Goal: Task Accomplishment & Management: Complete application form

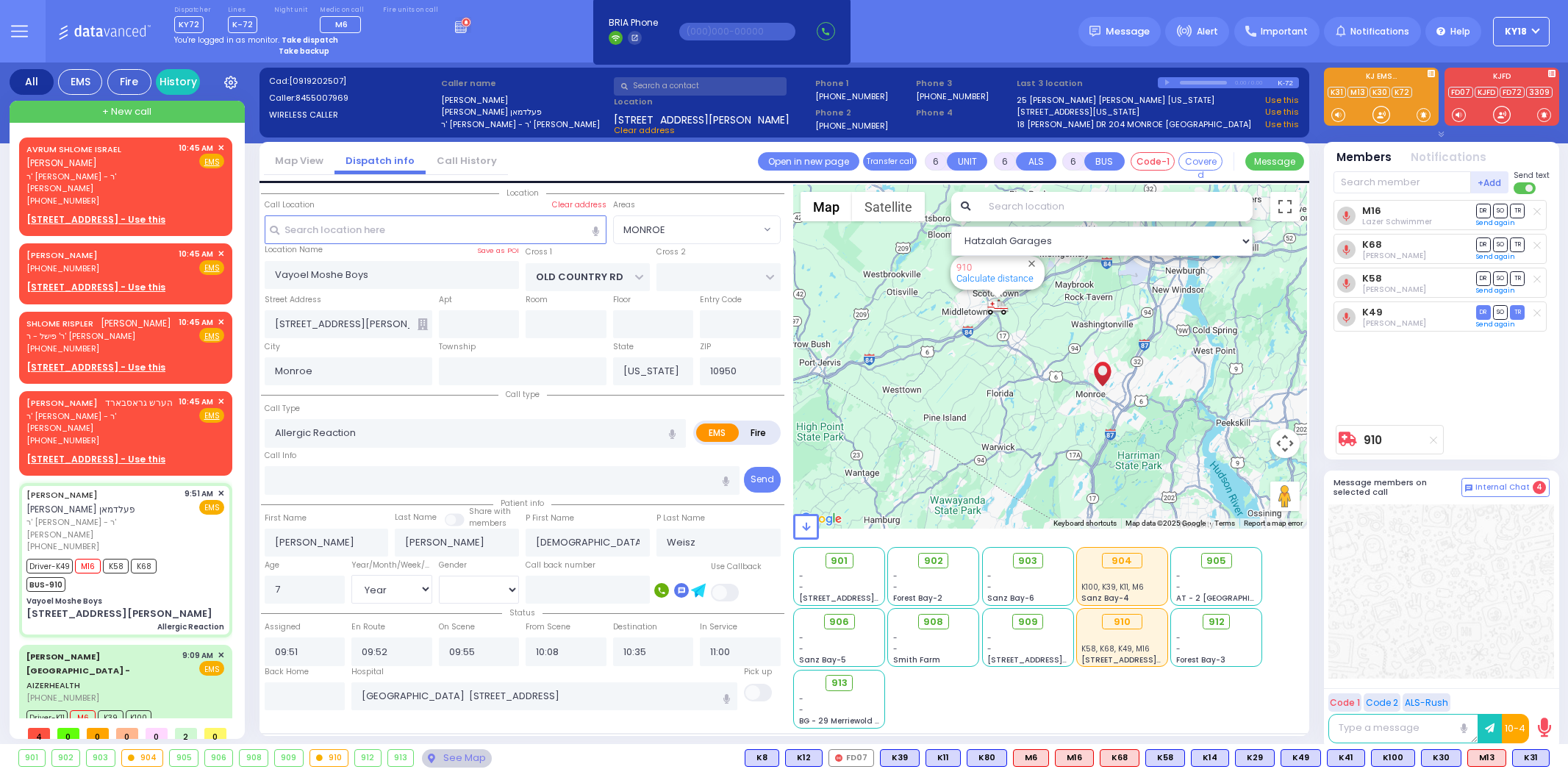
select select "MONROE"
select select "Year"
select select "[DEMOGRAPHIC_DATA]"
click at [302, 50] on strong "Take backup" at bounding box center [303, 51] width 50 height 11
select select "4"
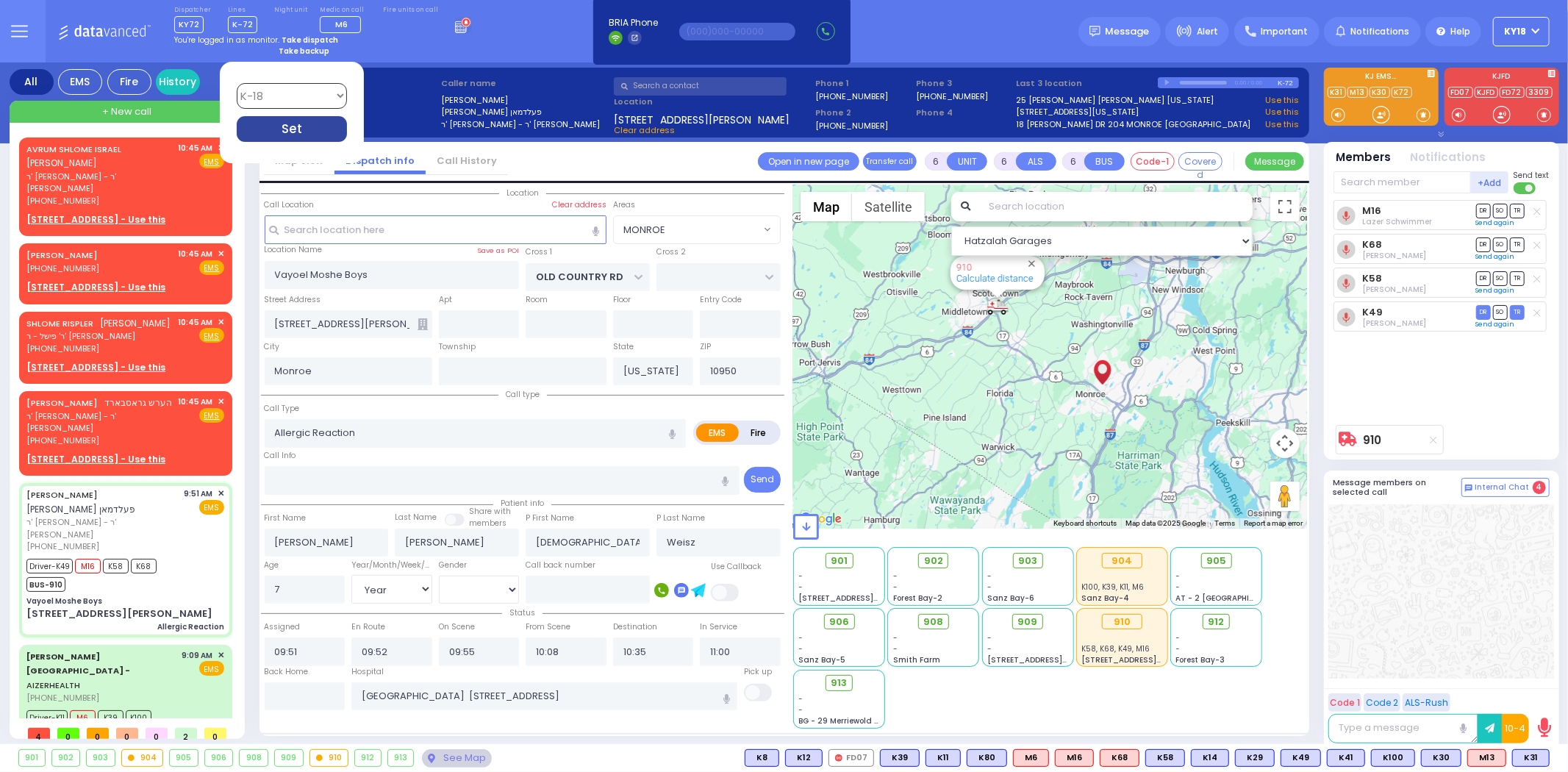
click at [306, 127] on div "Set" at bounding box center [291, 129] width 110 height 26
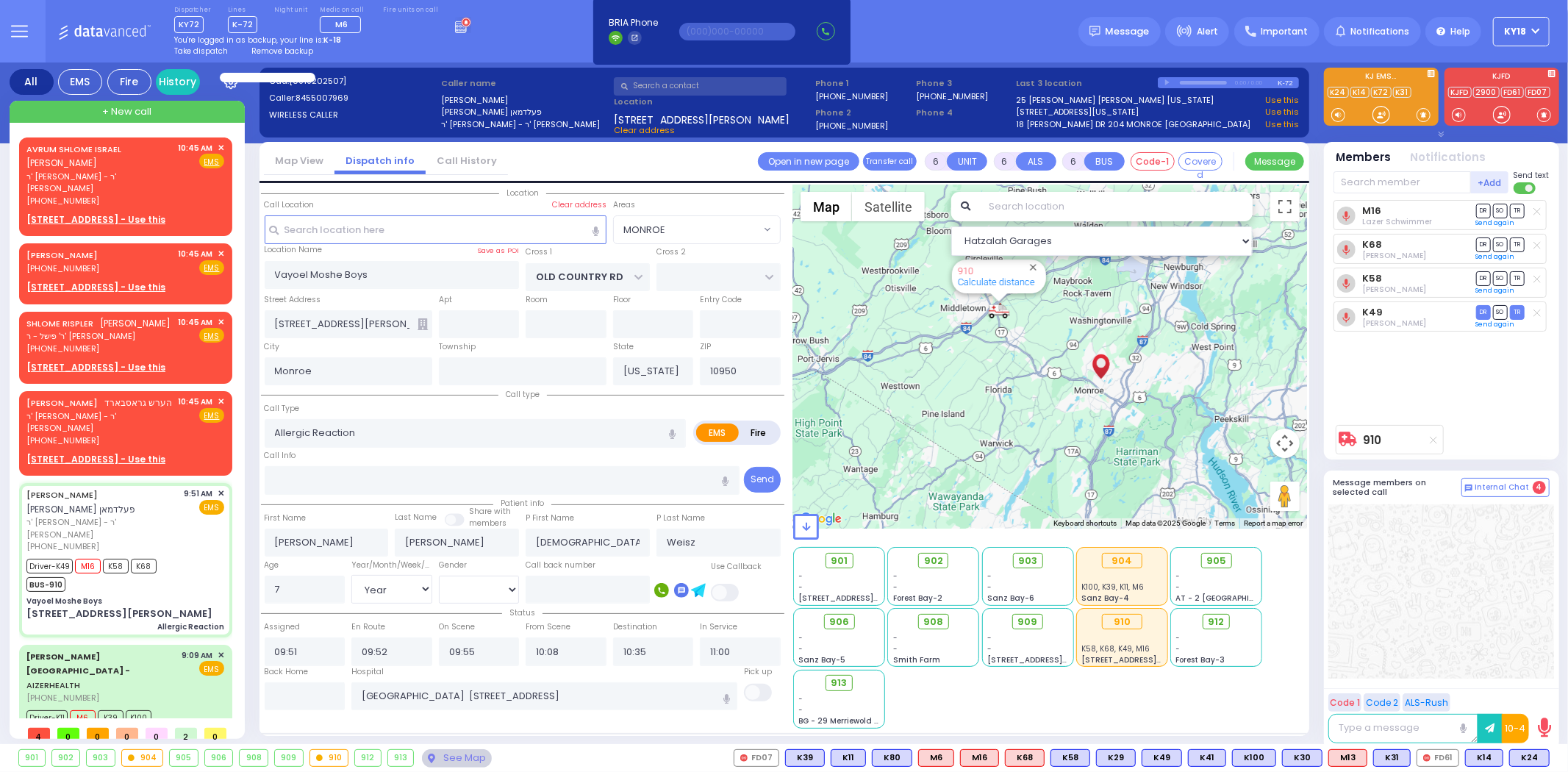
click at [358, 50] on div "Take dispatch Remove backup" at bounding box center [323, 51] width 297 height 11
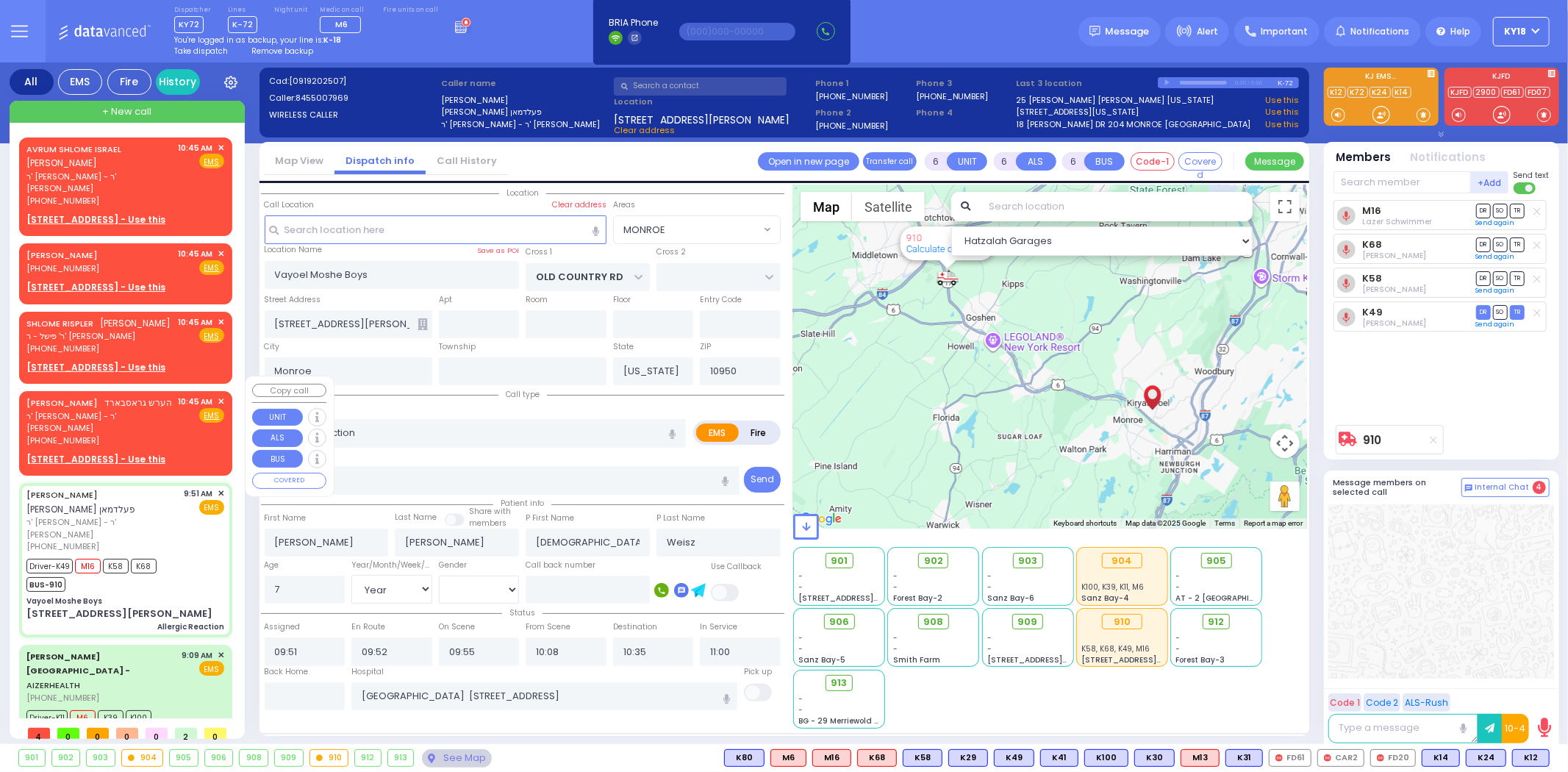
click at [149, 400] on div "[PERSON_NAME] הערש גראסבארד" at bounding box center [100, 403] width 147 height 15
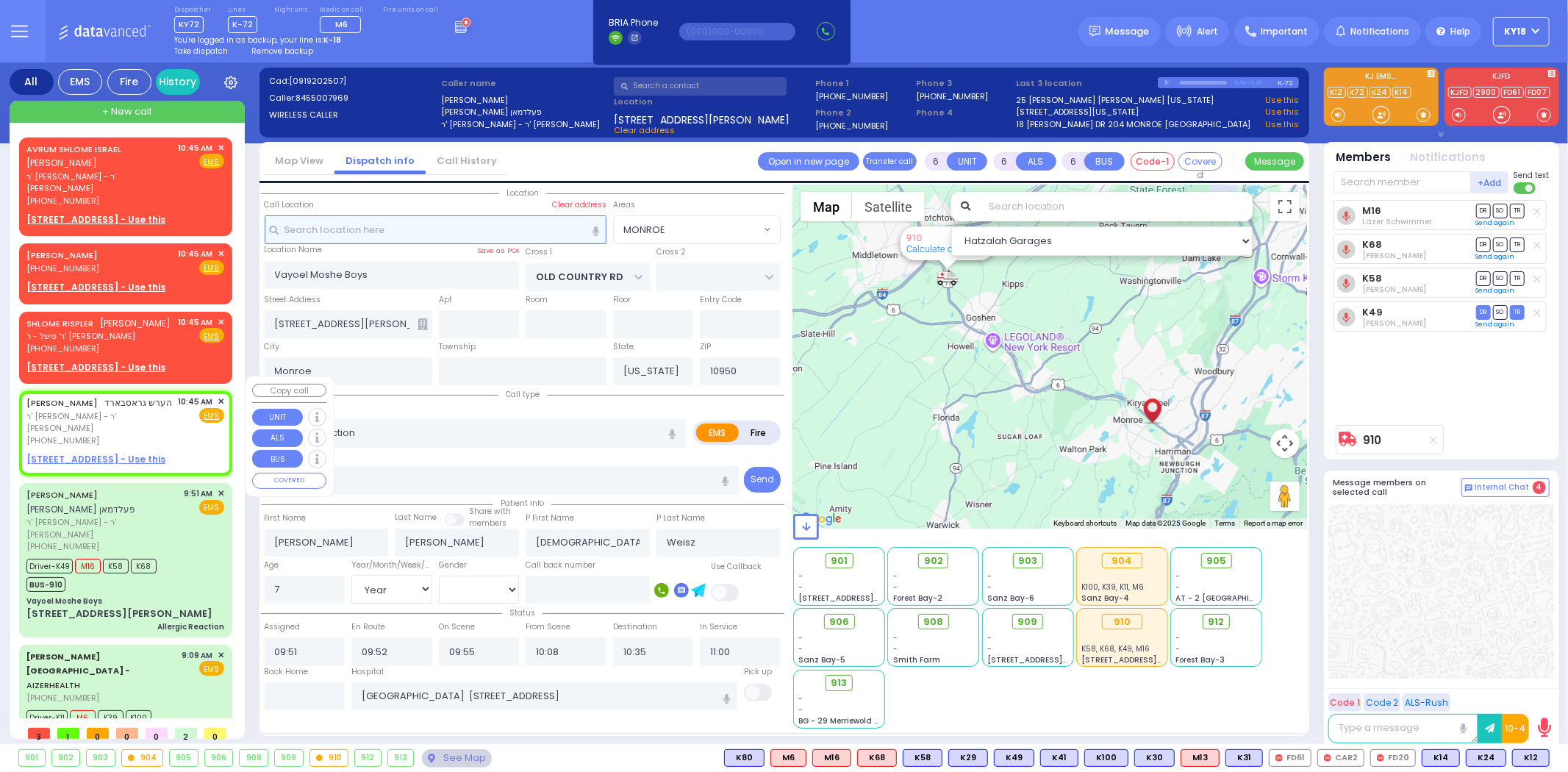
type input "2"
type input "1"
select select
radio input "true"
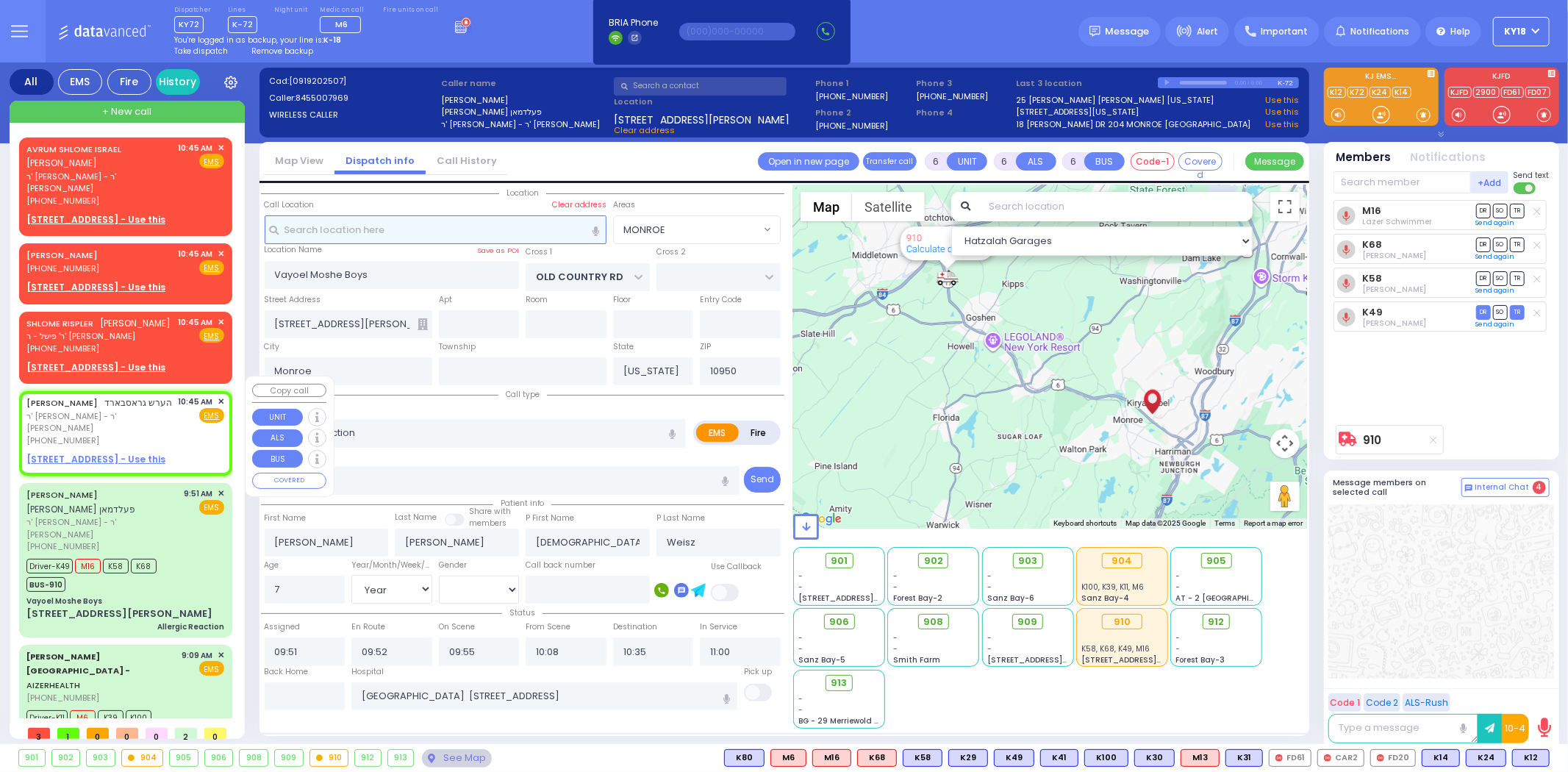
type input "[PERSON_NAME]"
select select
type input "10:45"
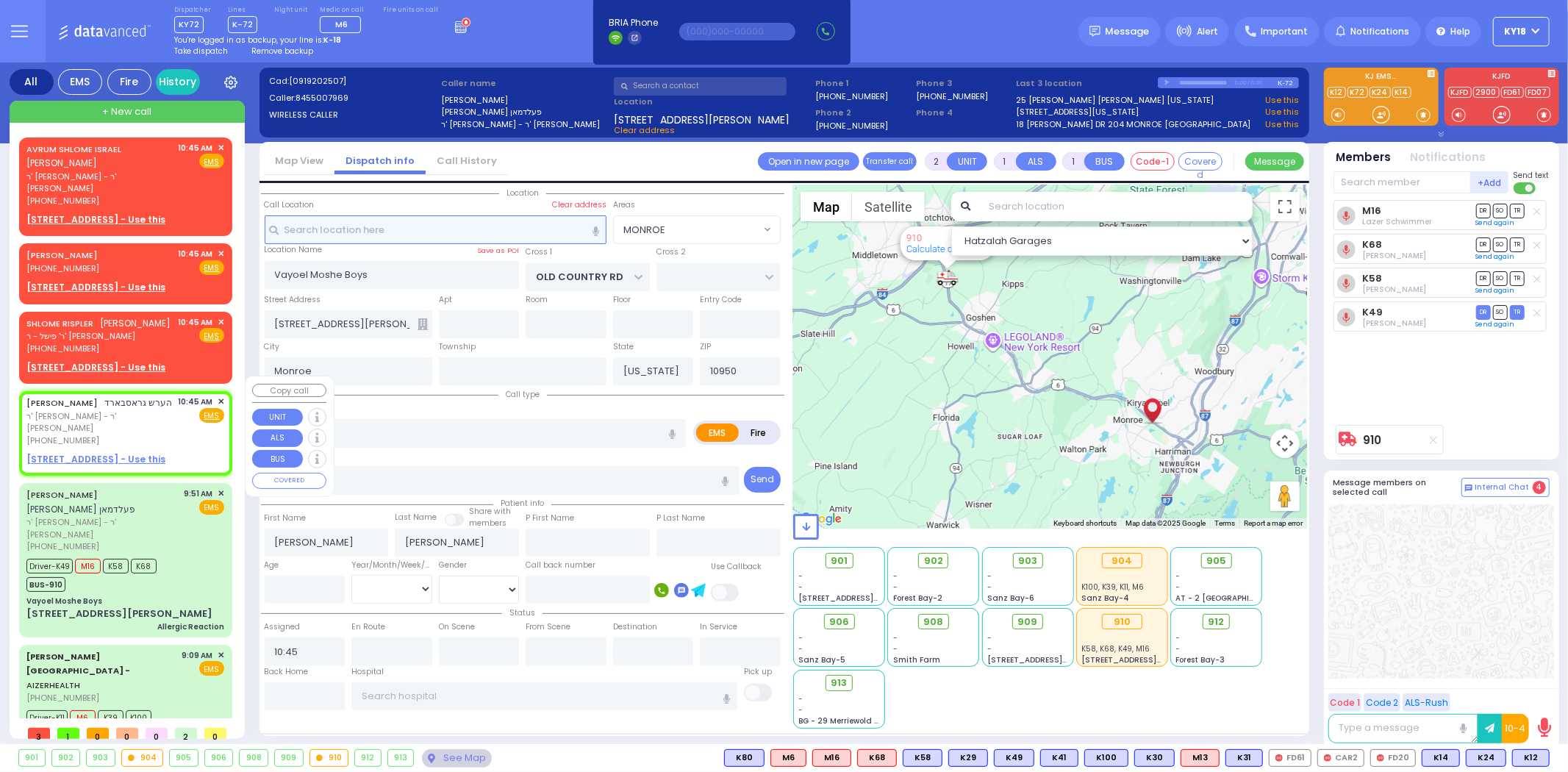
select select "Hatzalah Garages"
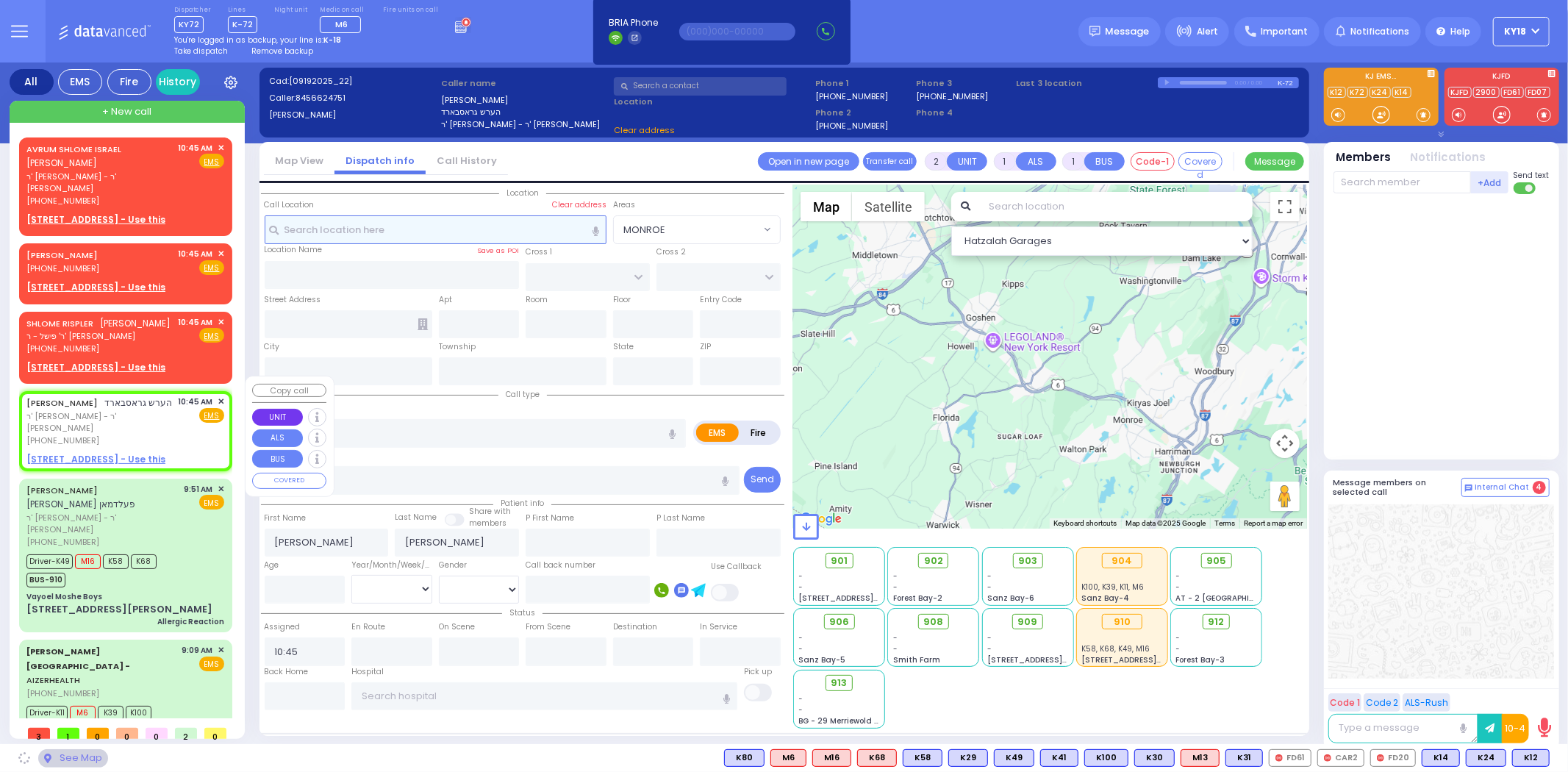
select select
radio input "true"
select select
select select "Hatzalah Garages"
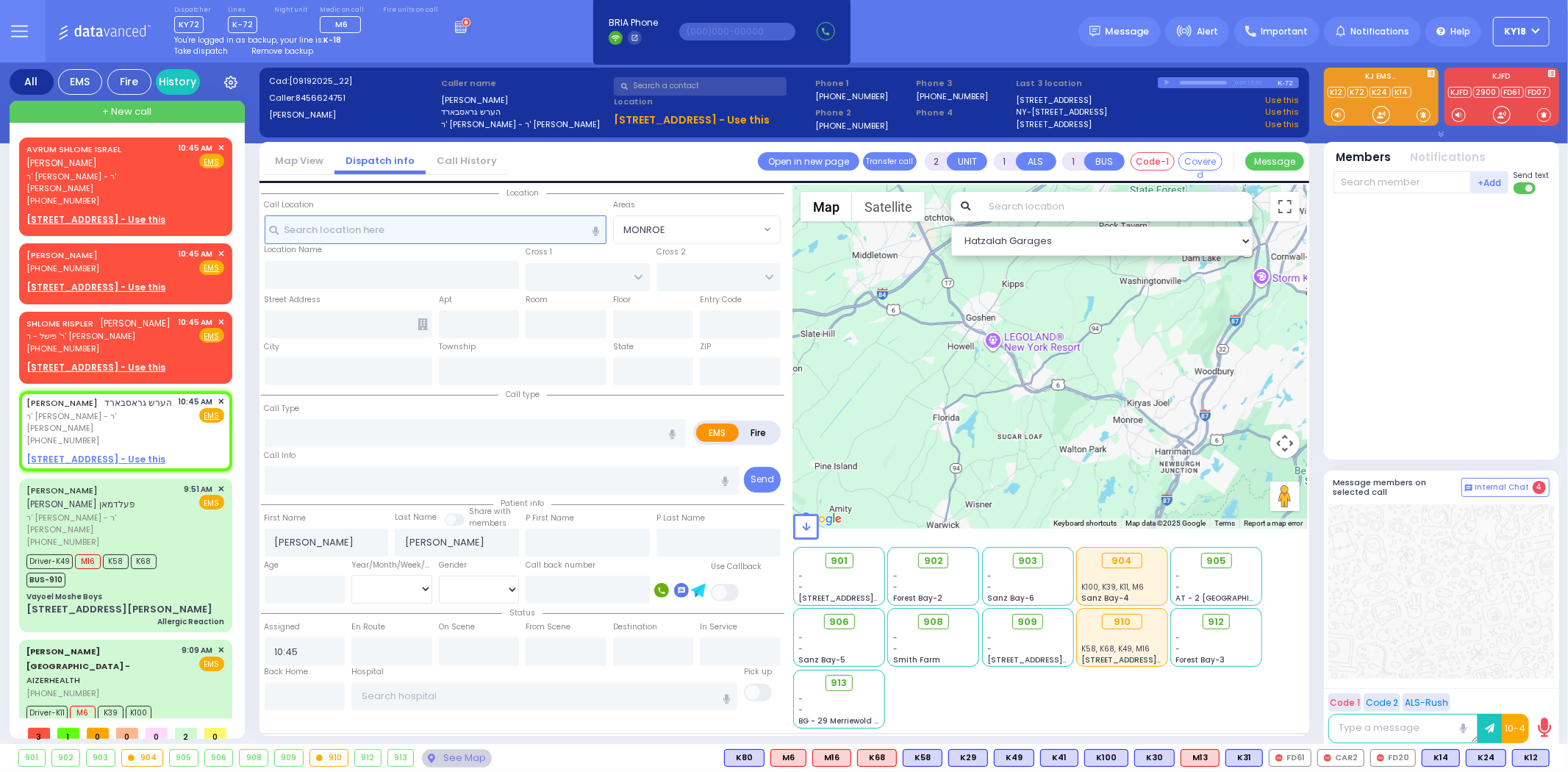
click at [317, 229] on input "text" at bounding box center [435, 229] width 342 height 28
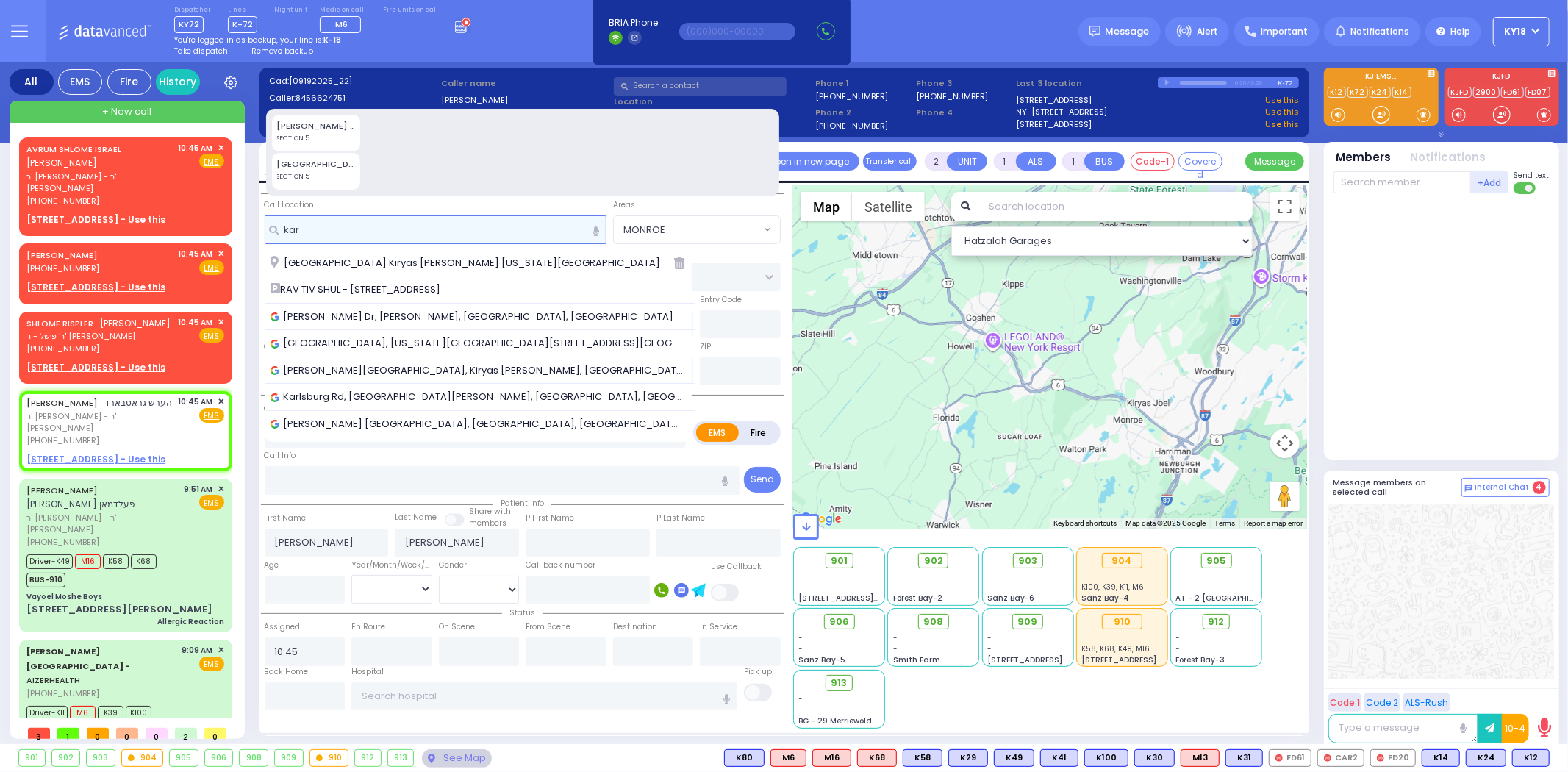
type input "kar"
click at [321, 164] on div "[GEOGRAPHIC_DATA]" at bounding box center [316, 164] width 79 height 13
type input "[GEOGRAPHIC_DATA]"
type input "MONROE"
type input "10950"
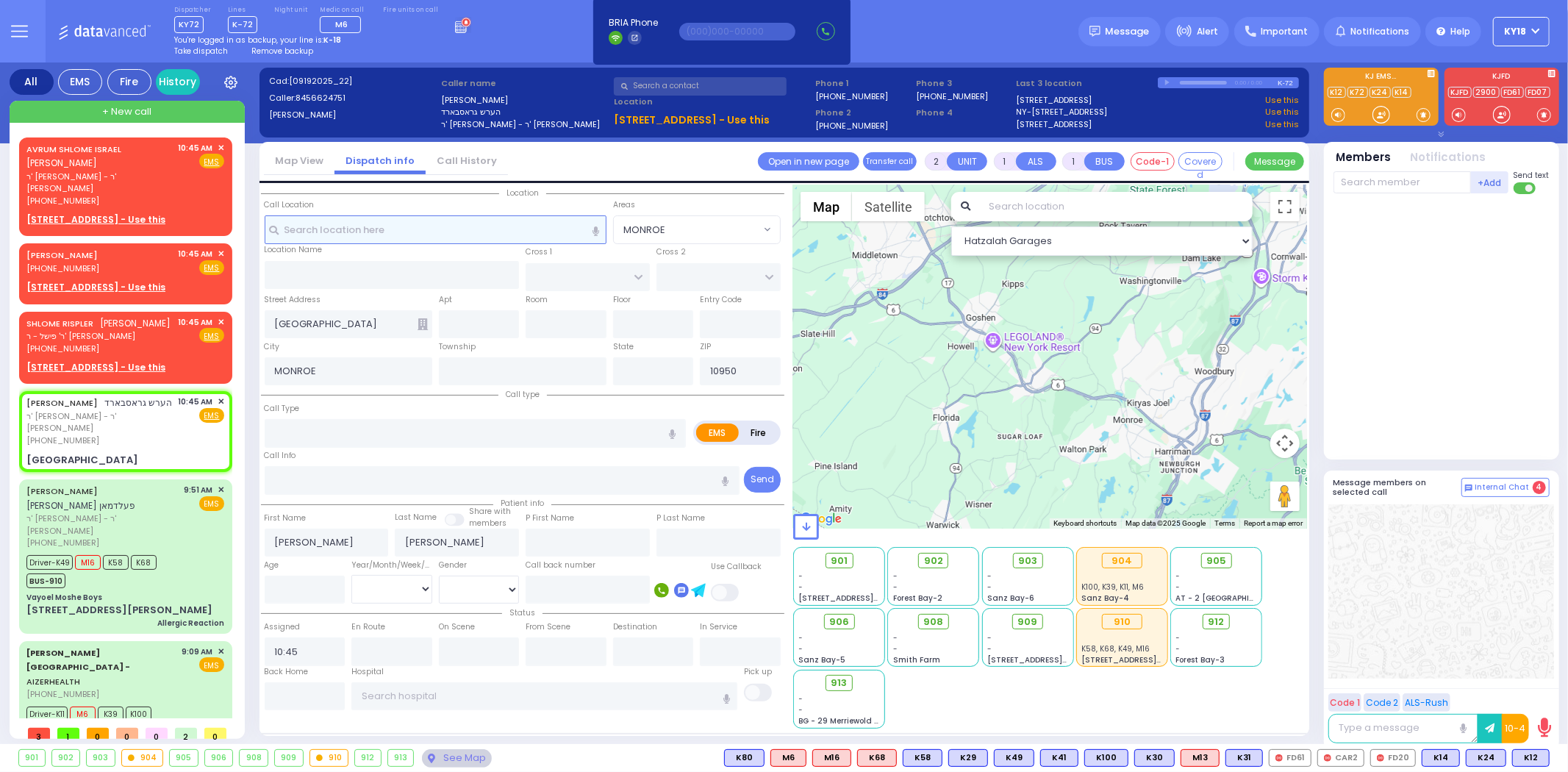
click at [350, 230] on input "text" at bounding box center [435, 229] width 342 height 28
select select
radio input "true"
select select
select select "Hatzalah Garages"
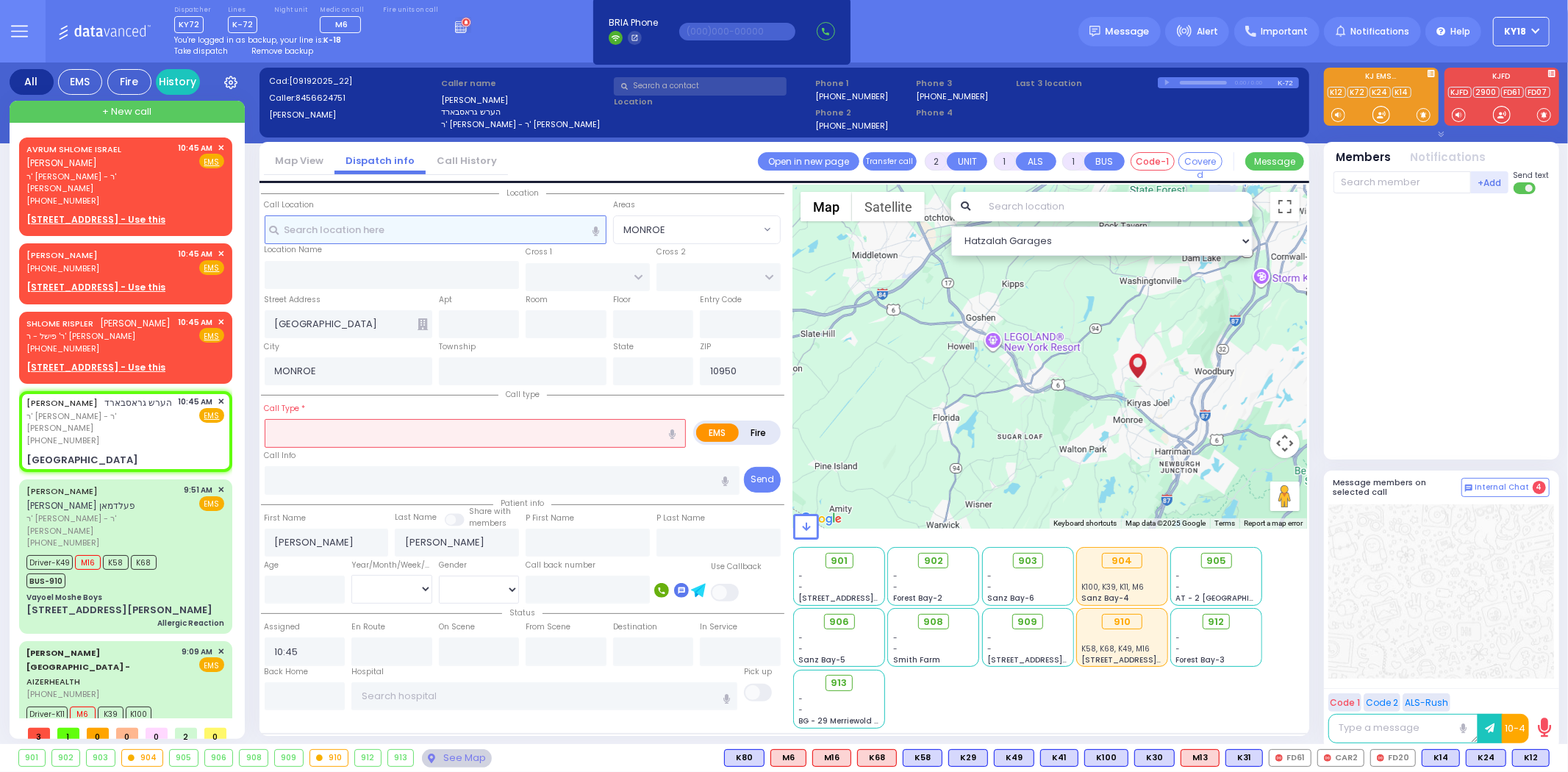
type input "[US_STATE]"
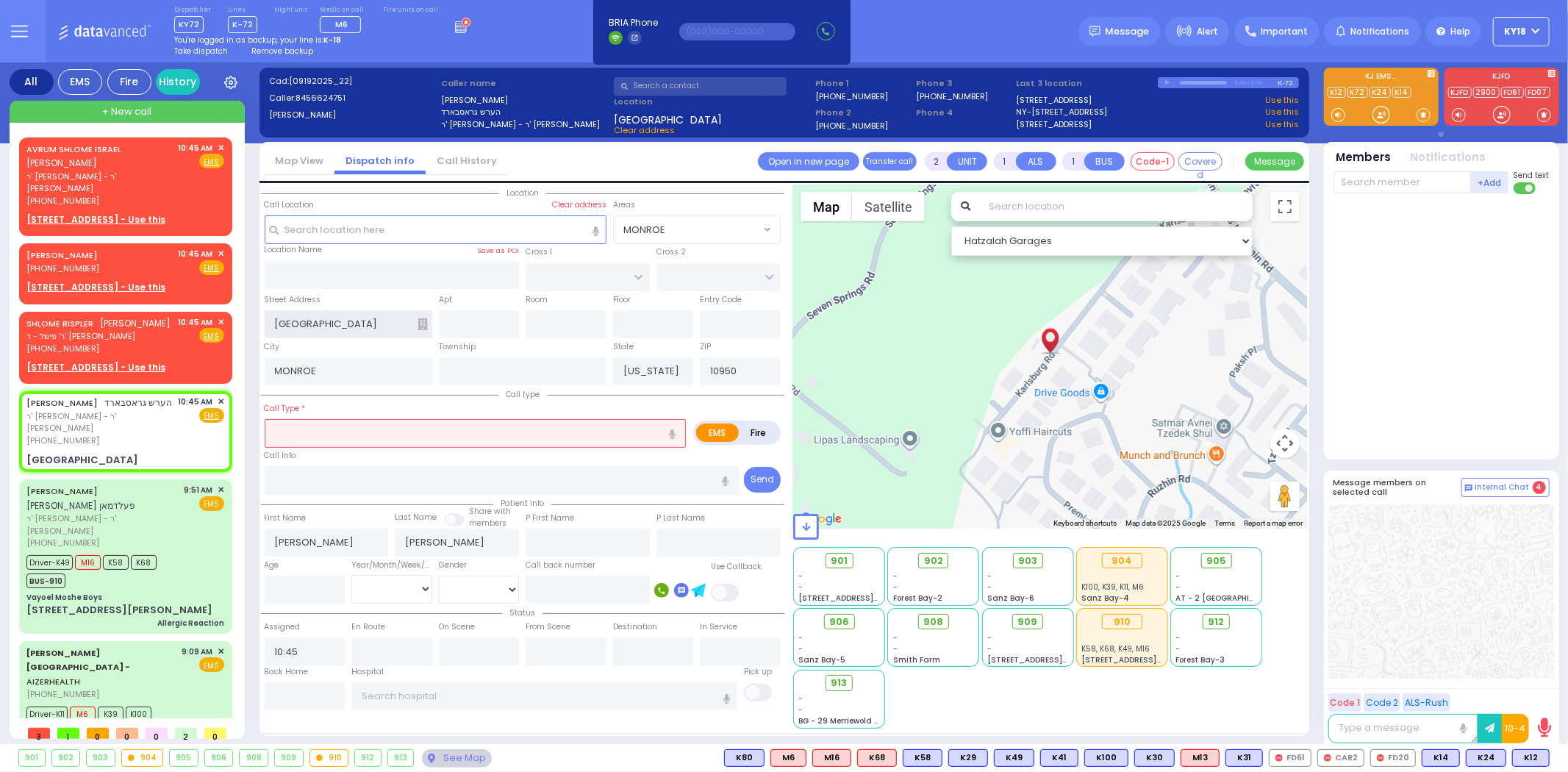
drag, startPoint x: 327, startPoint y: 321, endPoint x: 278, endPoint y: 325, distance: 49.2
click at [278, 325] on input "[GEOGRAPHIC_DATA]" at bounding box center [348, 324] width 168 height 28
click at [291, 232] on input "text" at bounding box center [435, 229] width 342 height 28
paste input "[GEOGRAPHIC_DATA]"
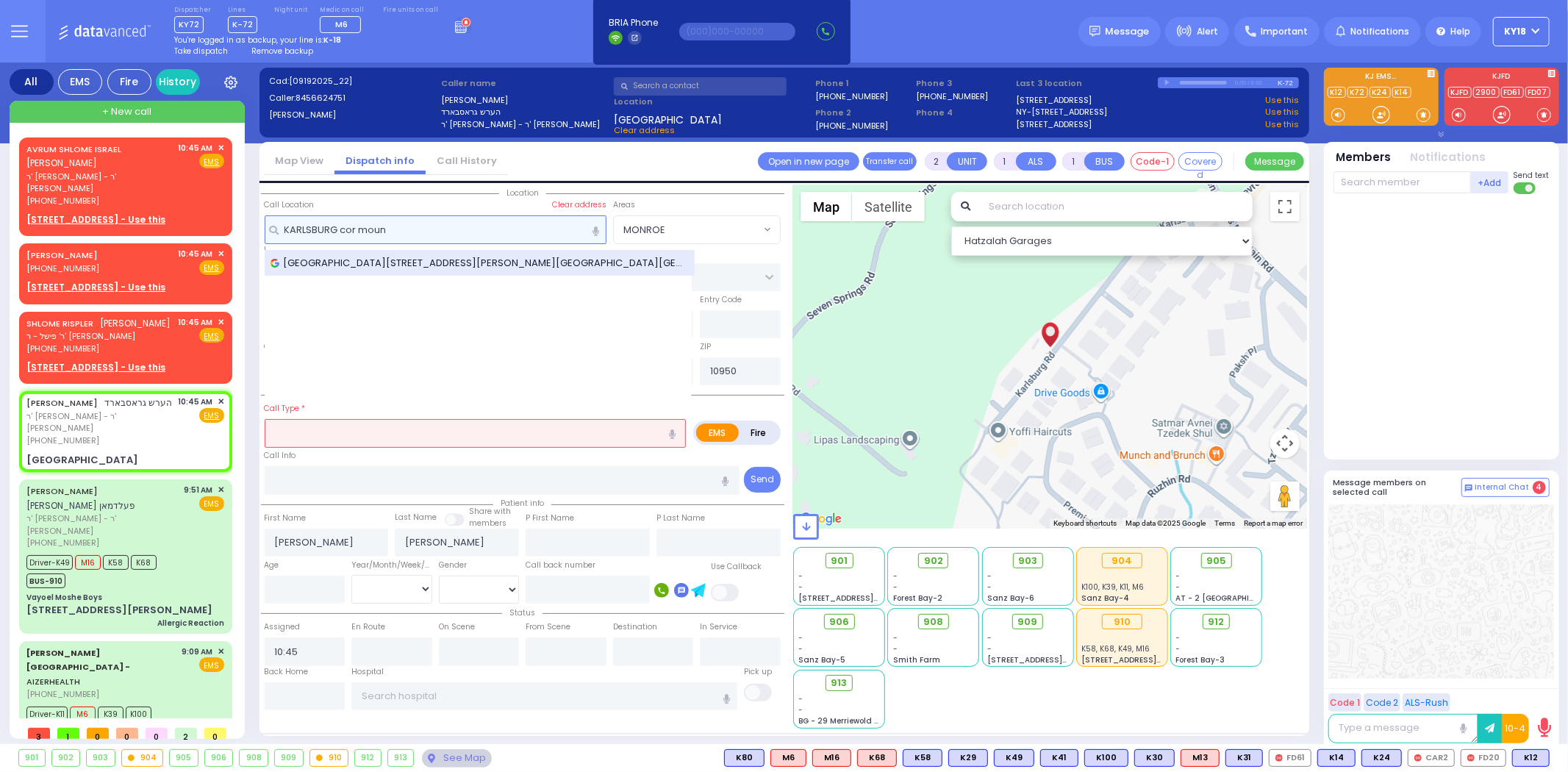
type input "KARLSBURG cor moun"
click at [329, 256] on span "[GEOGRAPHIC_DATA][STREET_ADDRESS][PERSON_NAME][GEOGRAPHIC_DATA][GEOGRAPHIC_DATA]" at bounding box center [479, 263] width 419 height 15
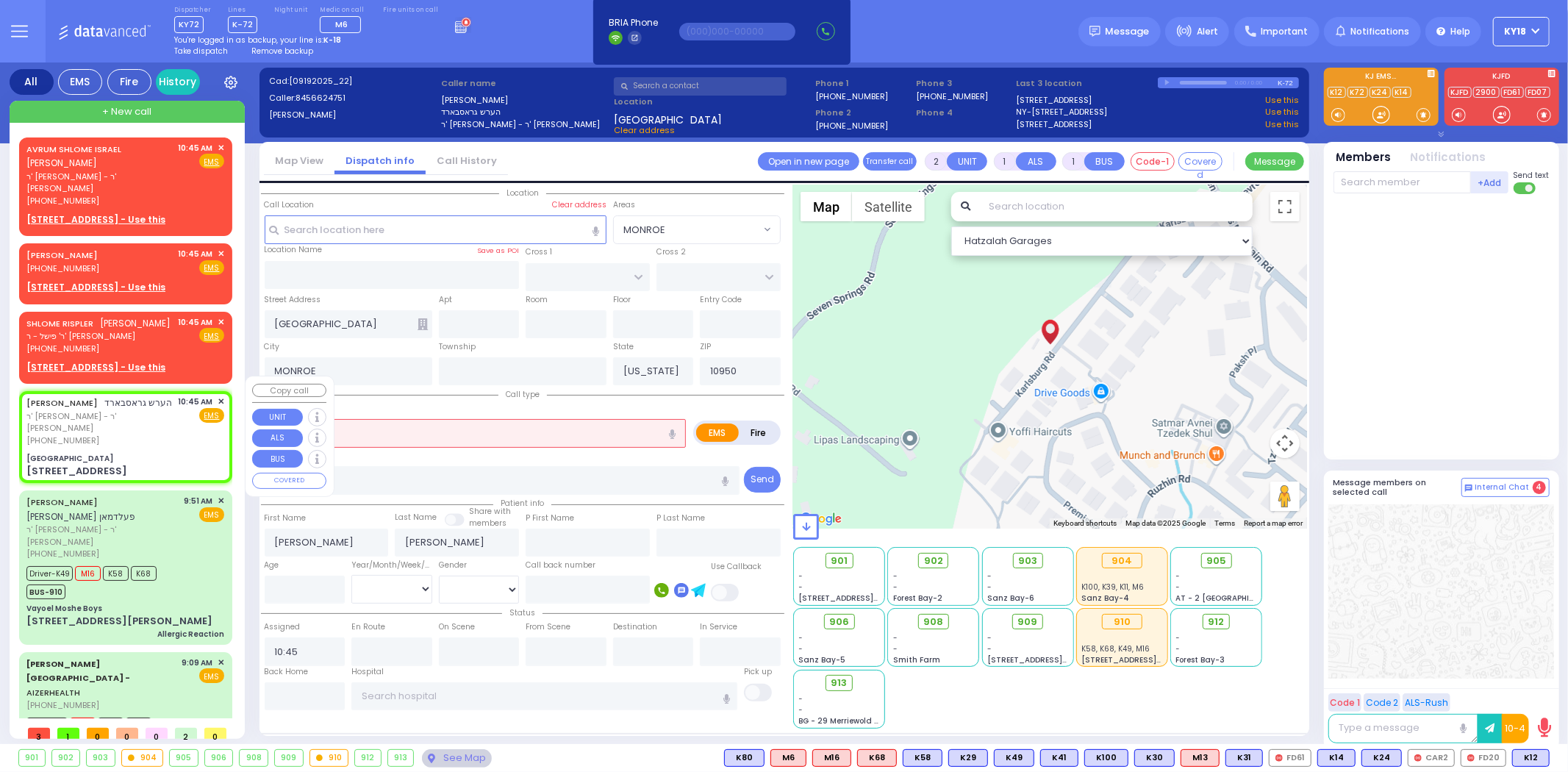
select select
radio input "true"
select select
select select "Hatzalah Garages"
type input "[GEOGRAPHIC_DATA]"
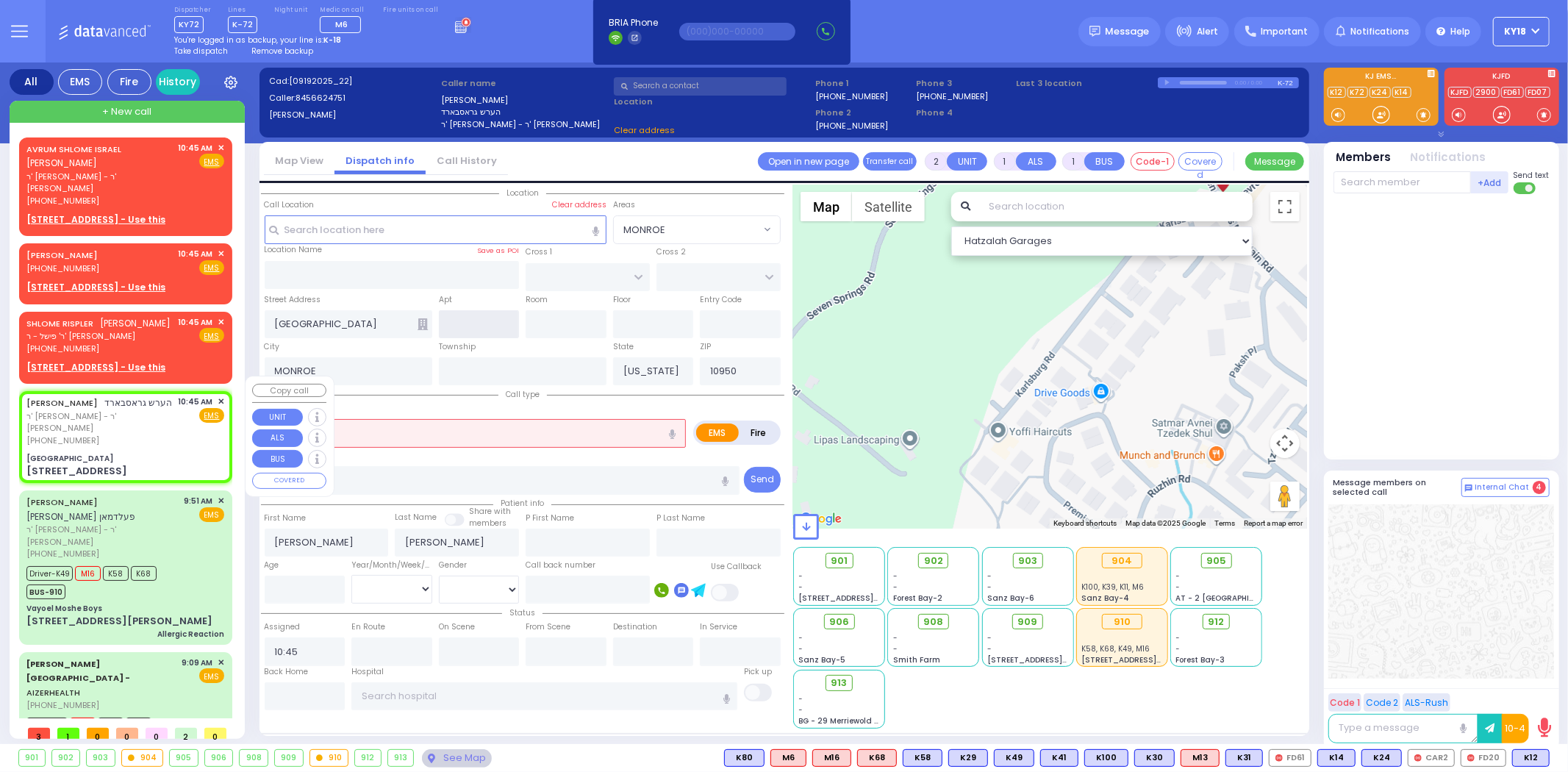
type input "[GEOGRAPHIC_DATA]"
type input "CHEVRON RD"
type input "[STREET_ADDRESS]"
type input "Monroe"
select select "SECTION 5"
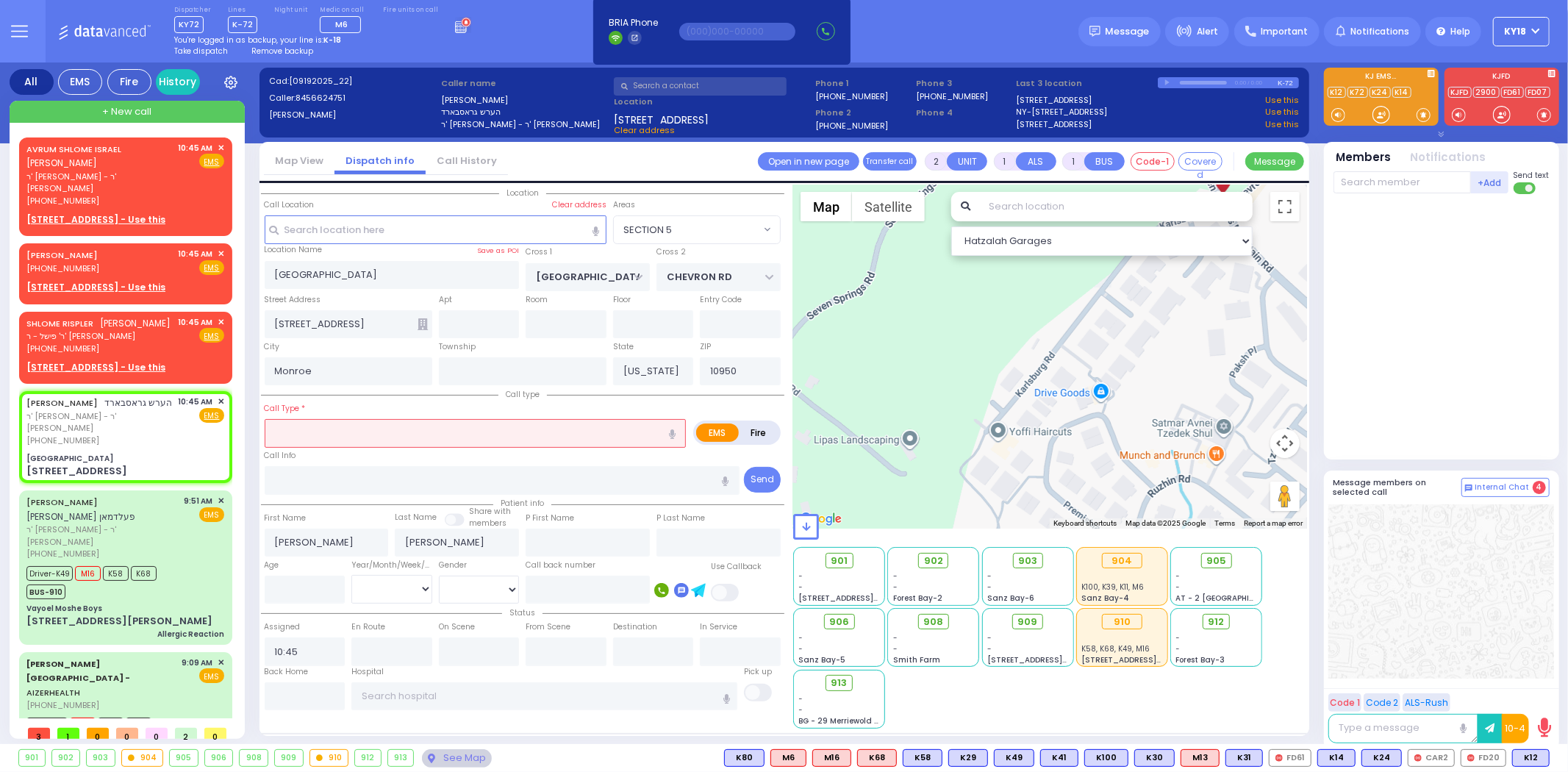
click at [391, 426] on input "text" at bounding box center [476, 433] width 422 height 28
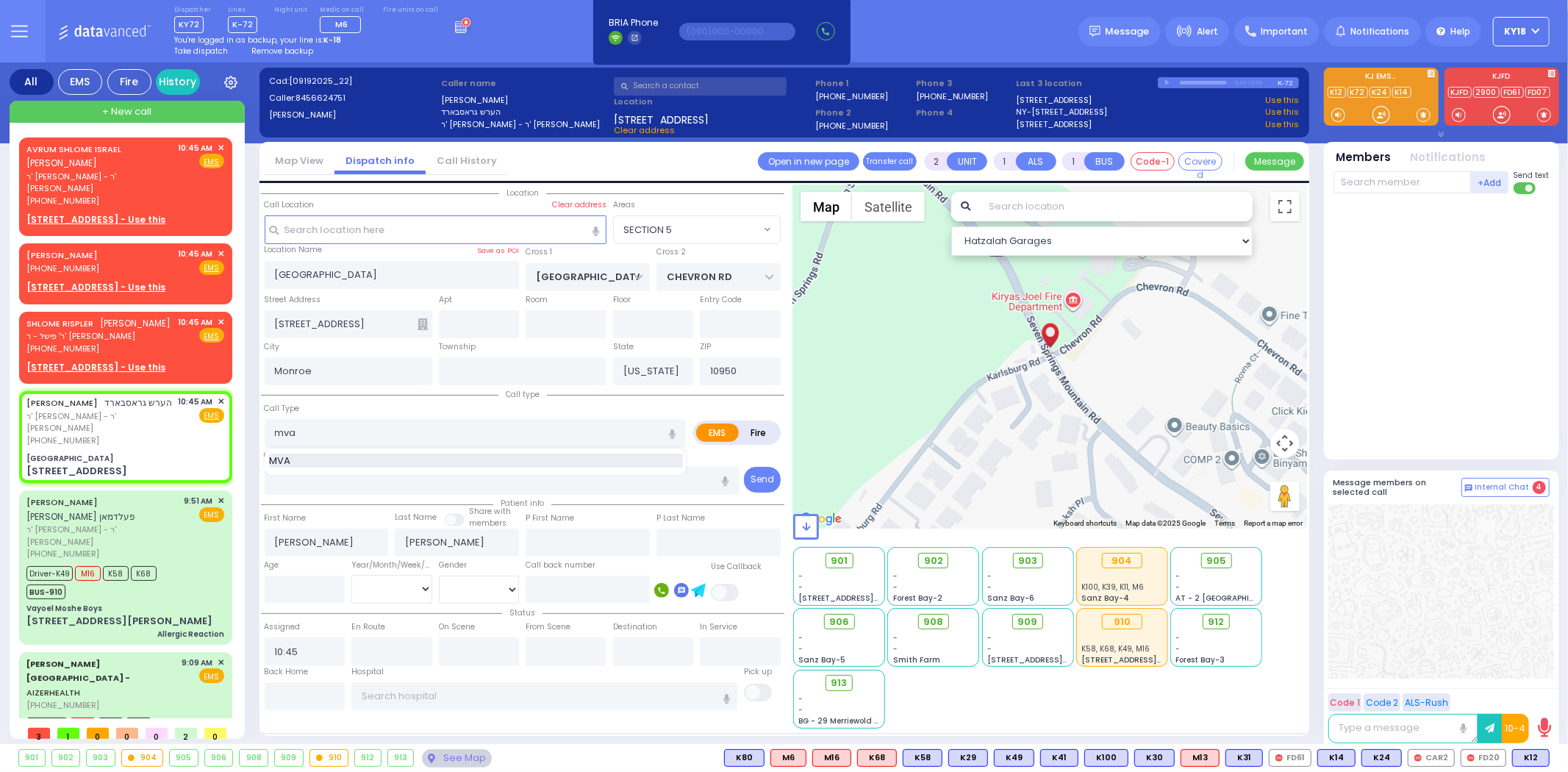
click at [345, 454] on div "MVA" at bounding box center [477, 461] width 414 height 15
type input "MVA"
type input "4"
select select
radio input "true"
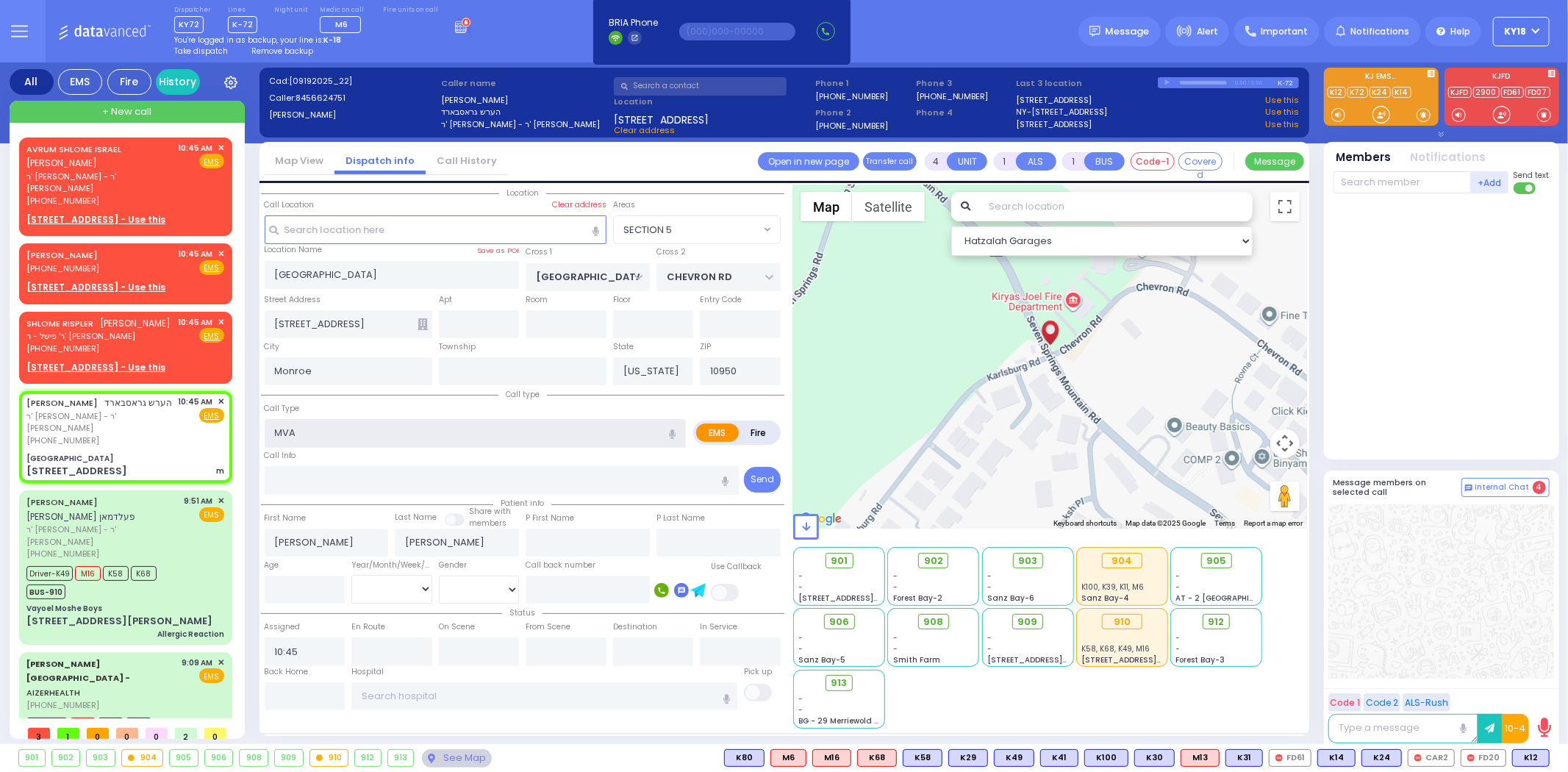
select select
select select "Hatzalah Garages"
select select "SECTION 5"
select select
radio input "true"
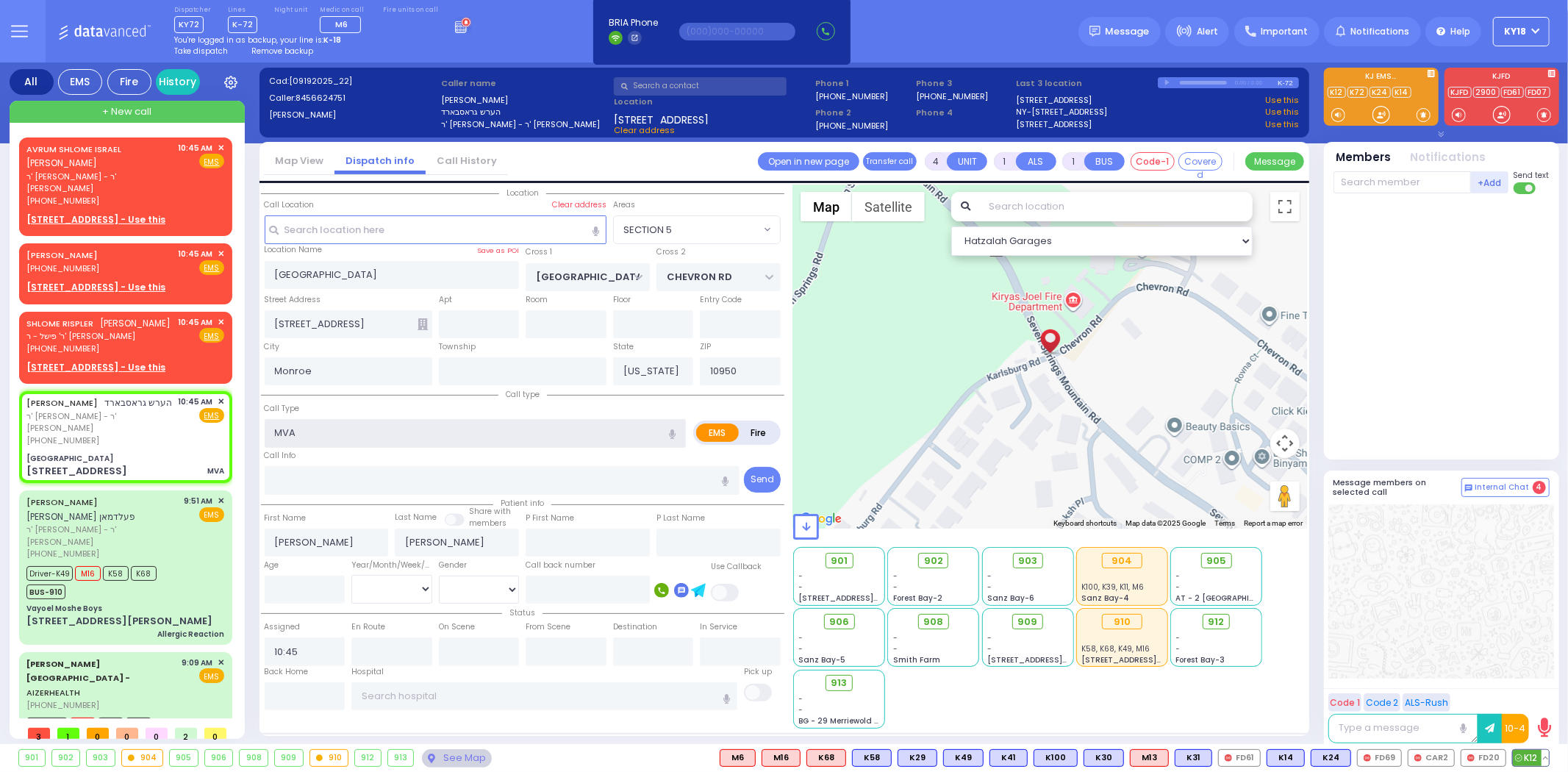
select select
select select "Hatzalah Garages"
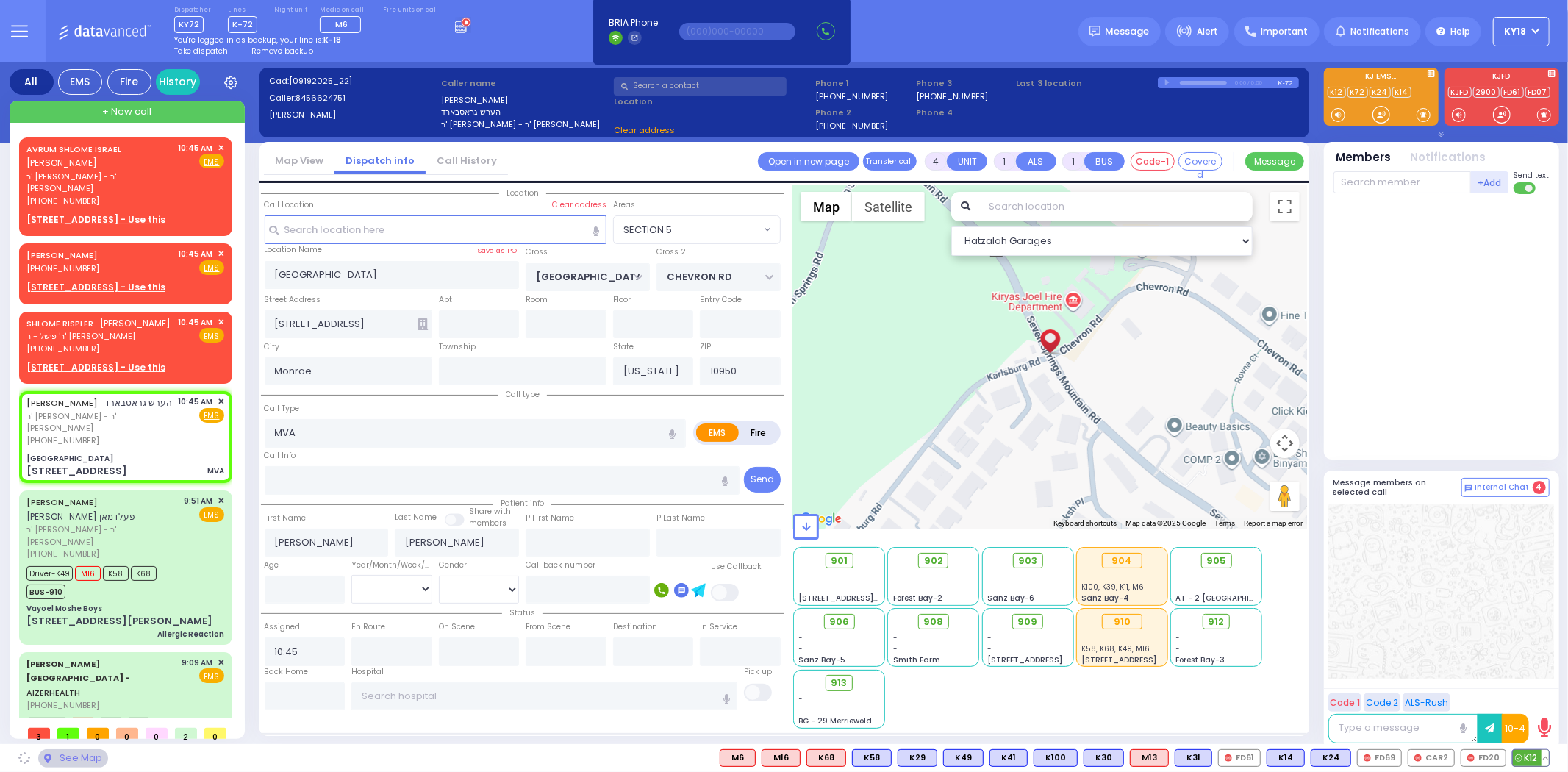
click at [1520, 752] on span "K12" at bounding box center [1530, 758] width 36 height 17
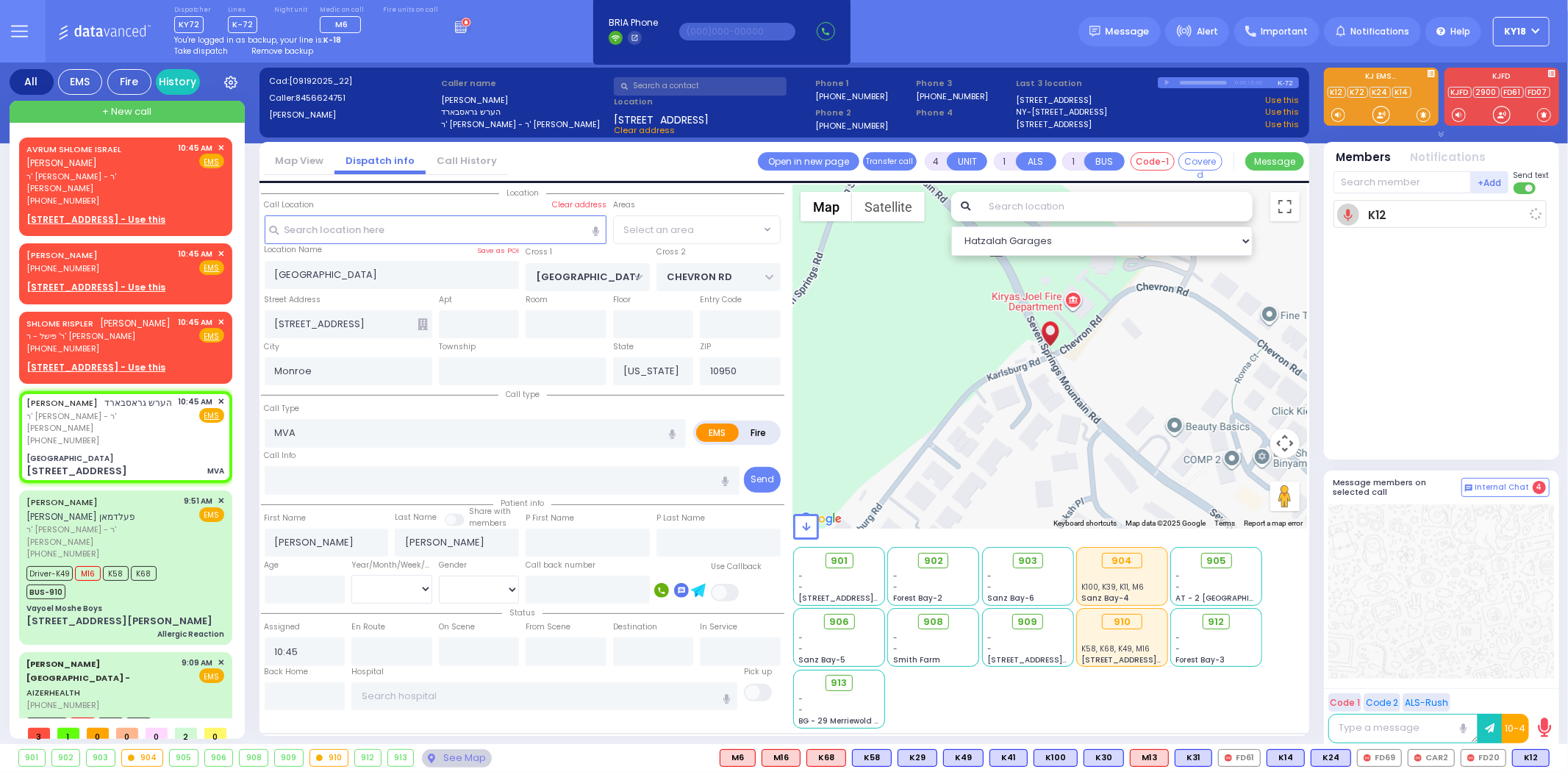
select select "SECTION 5"
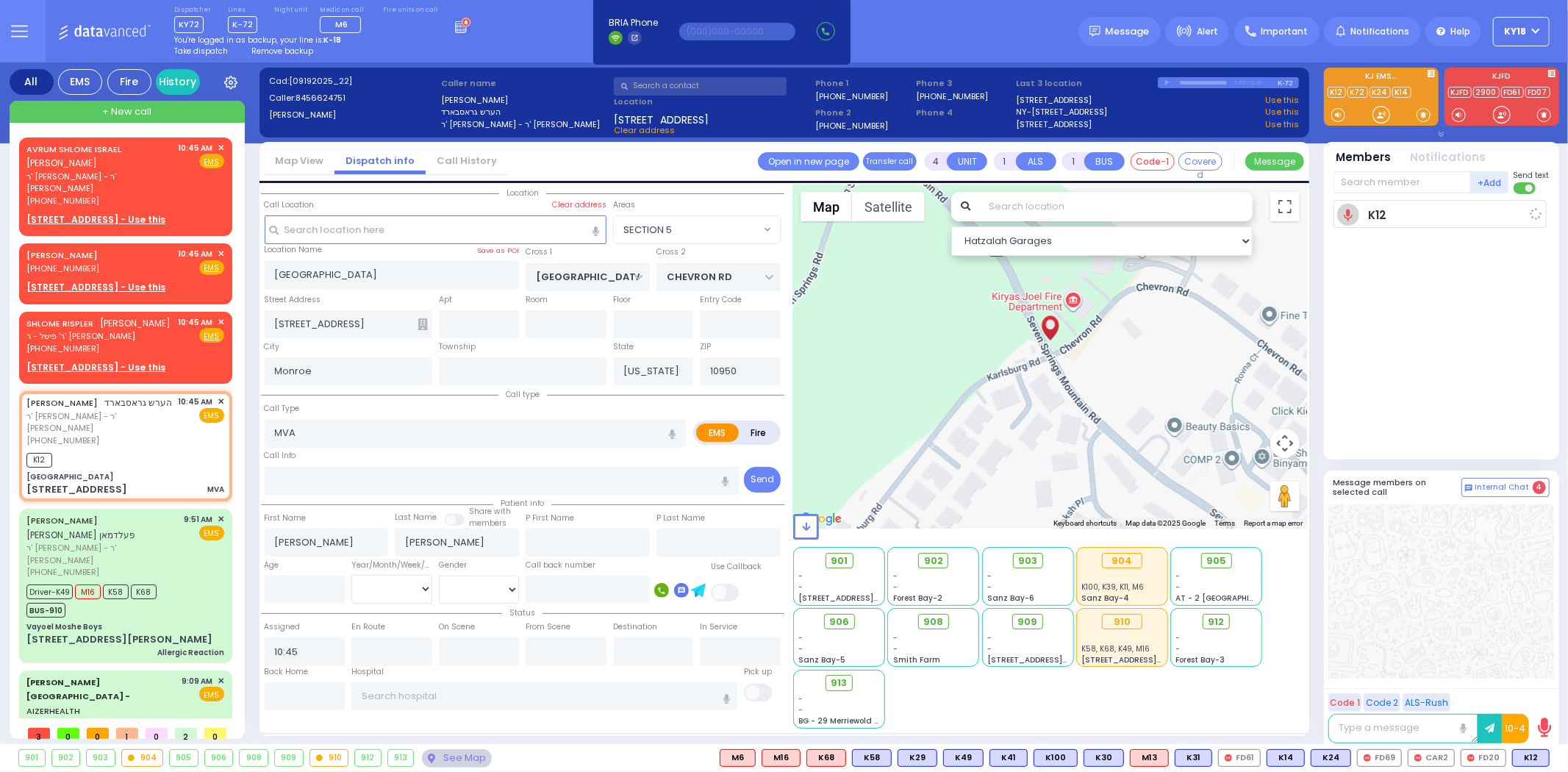
select select
radio input "true"
select select
type input "10:47"
select select "Hatzalah Garages"
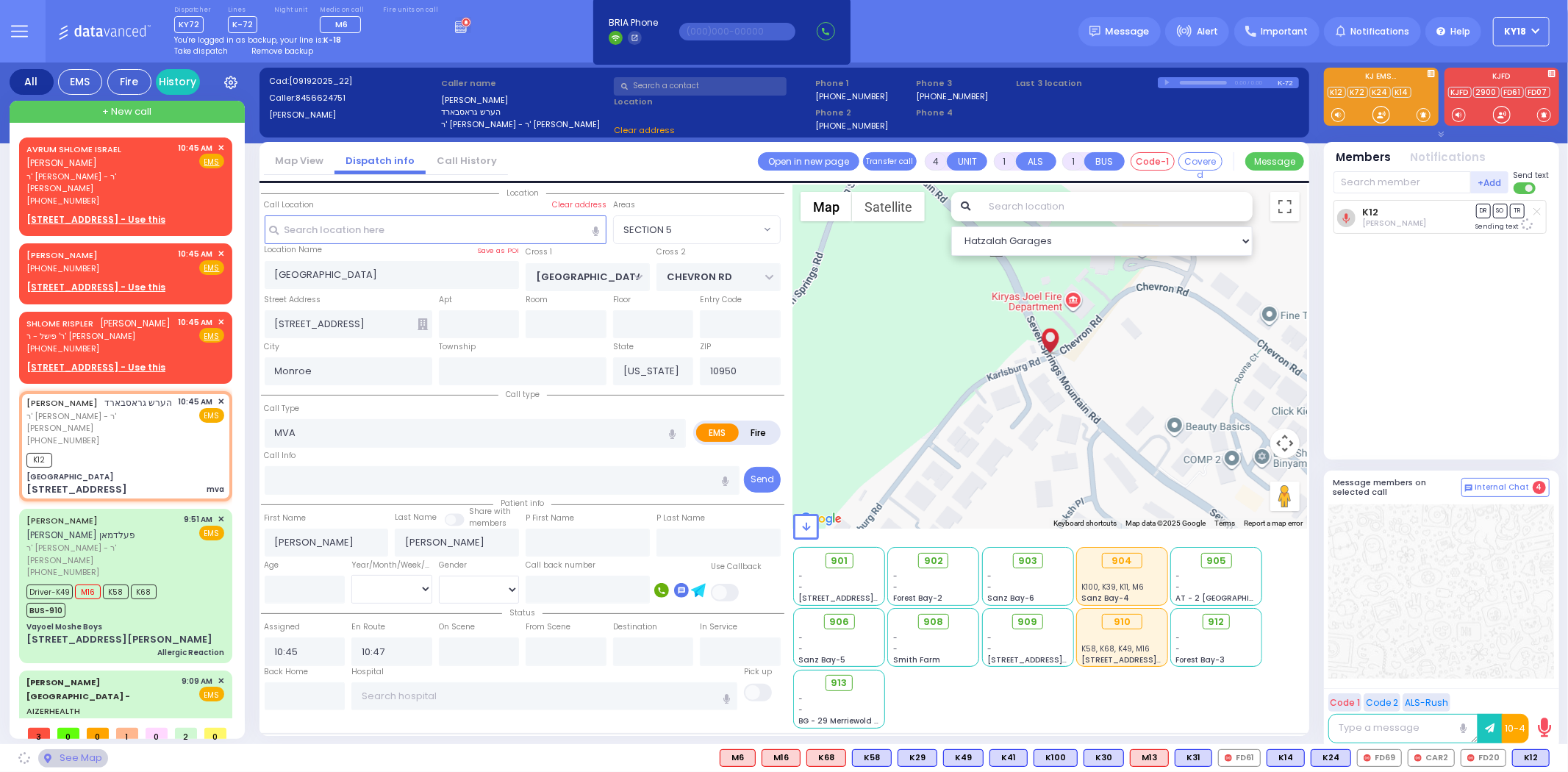
select select
type input "mva"
radio input "true"
select select
select select "Hatzalah Garages"
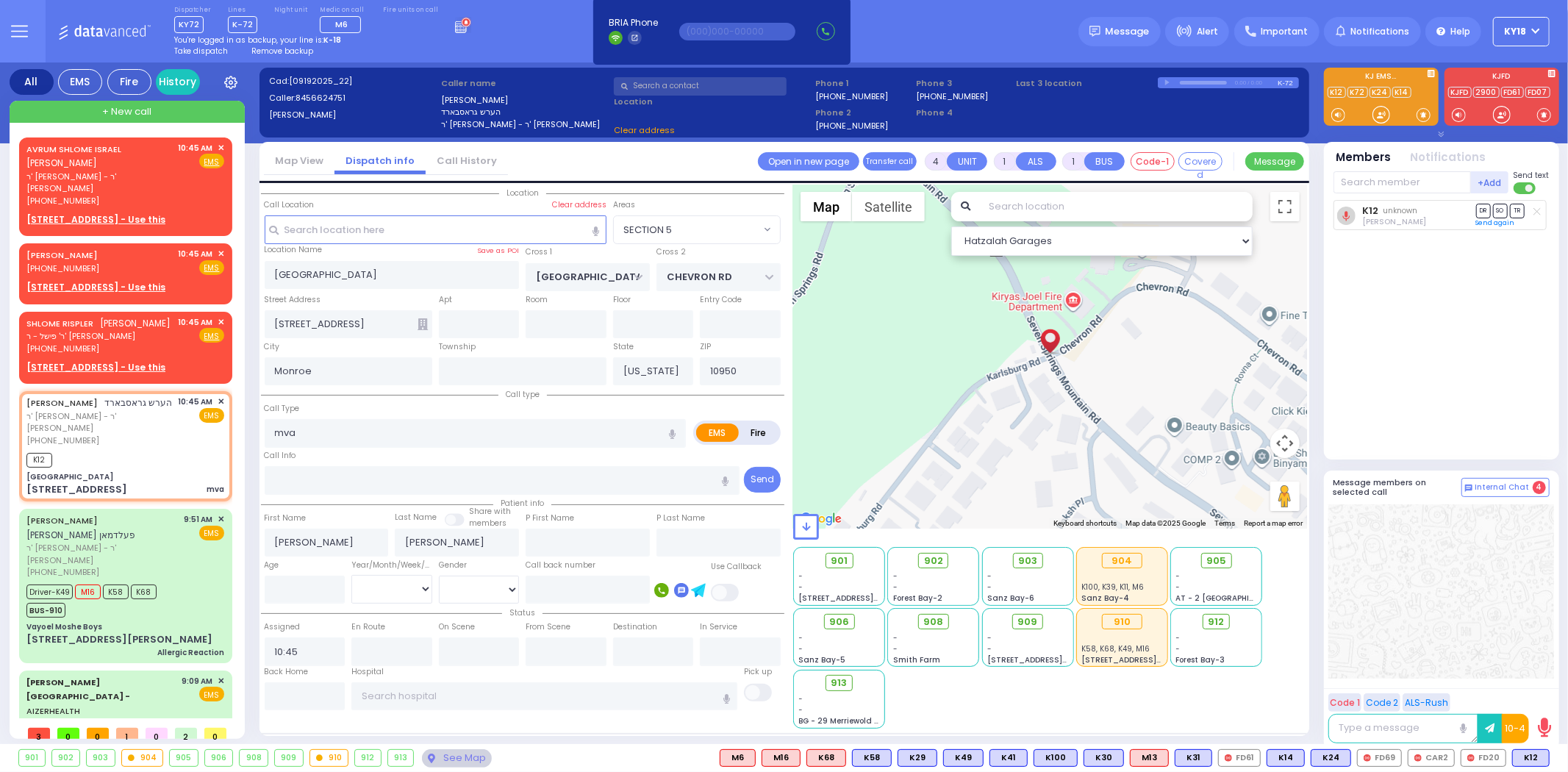
select select "SECTION 5"
select select
radio input "true"
select select
select select "Hatzalah Garages"
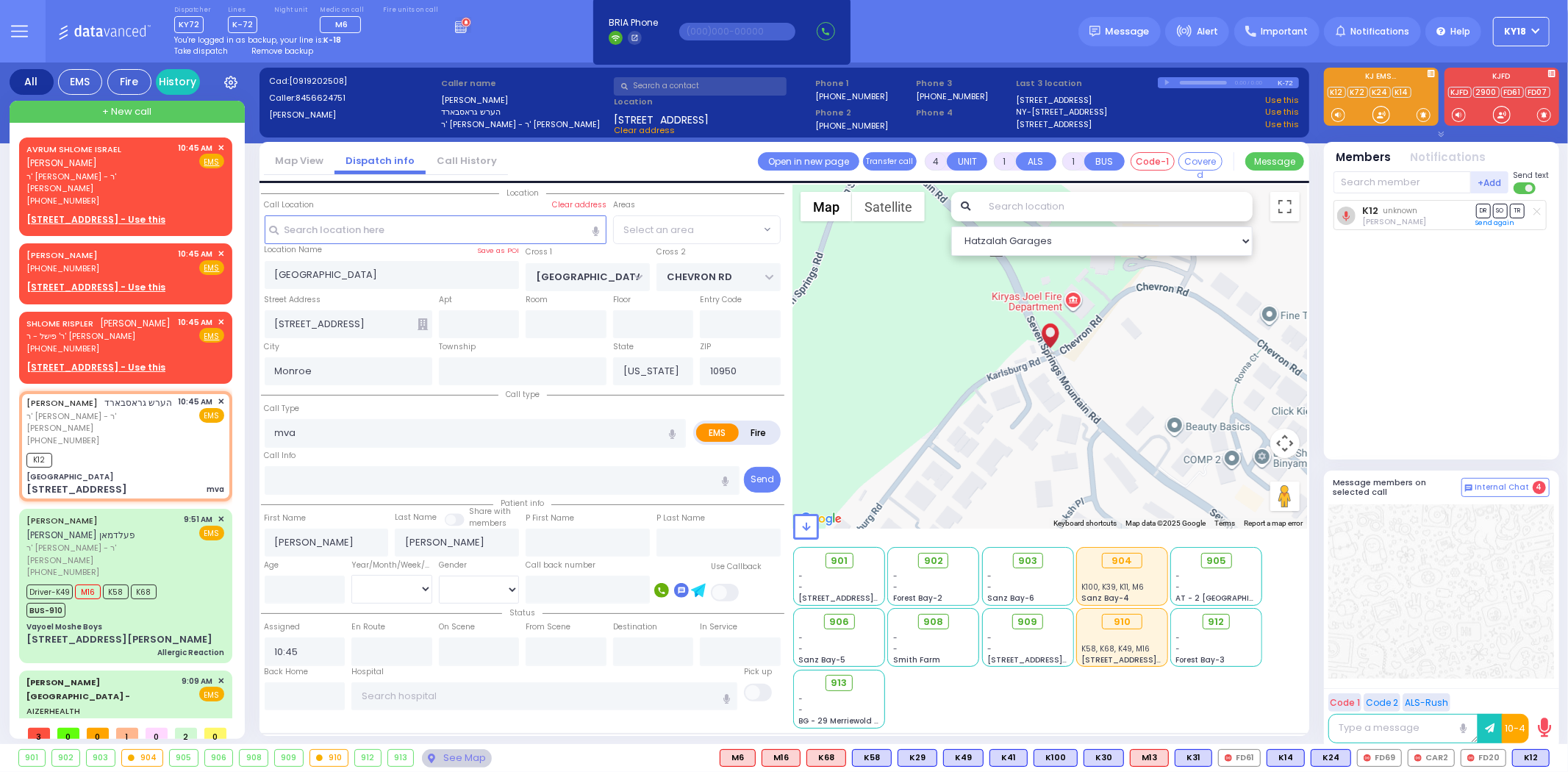
radio input "true"
select select
select select "Hatzalah Garages"
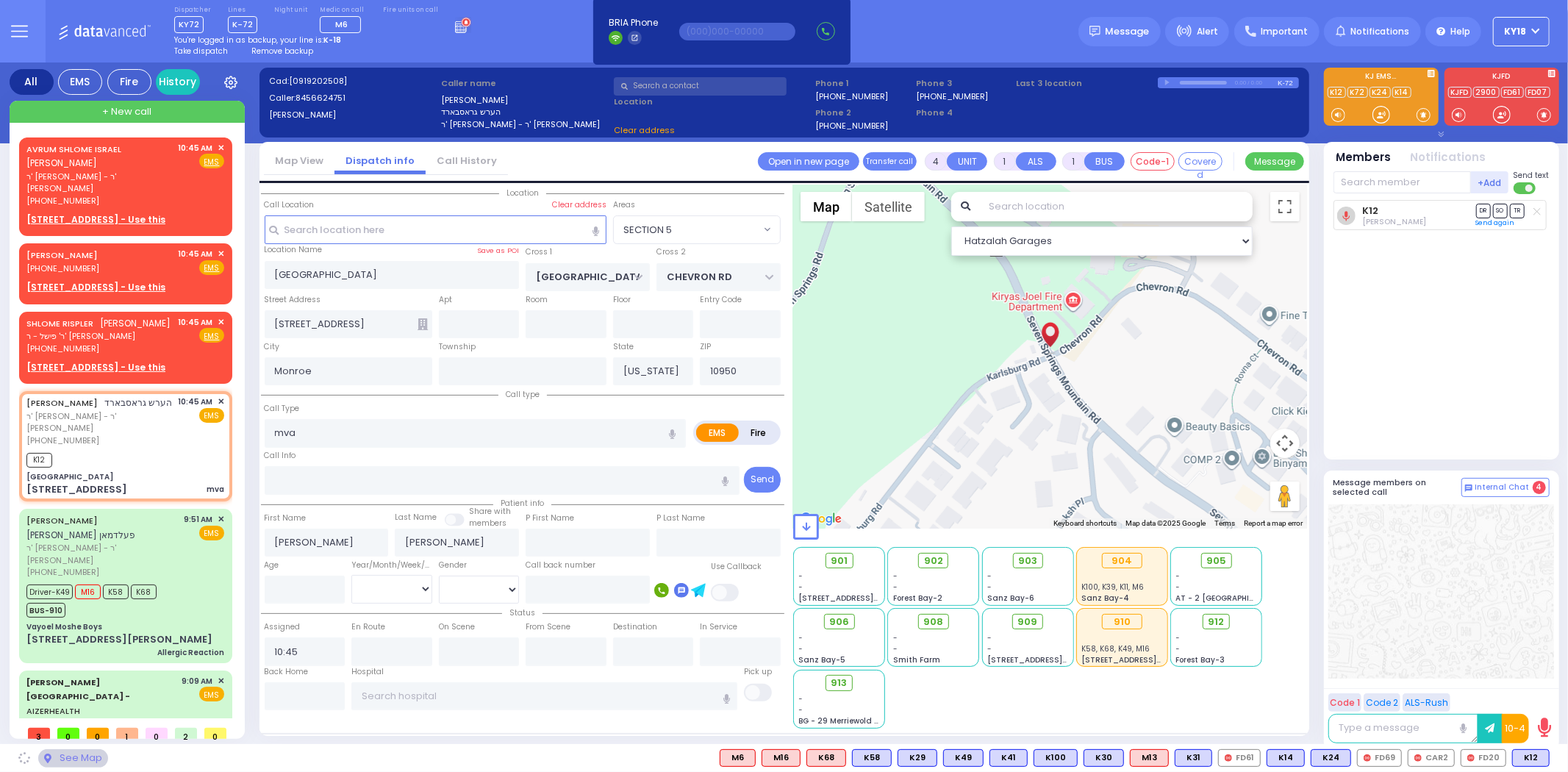
select select "SECTION 5"
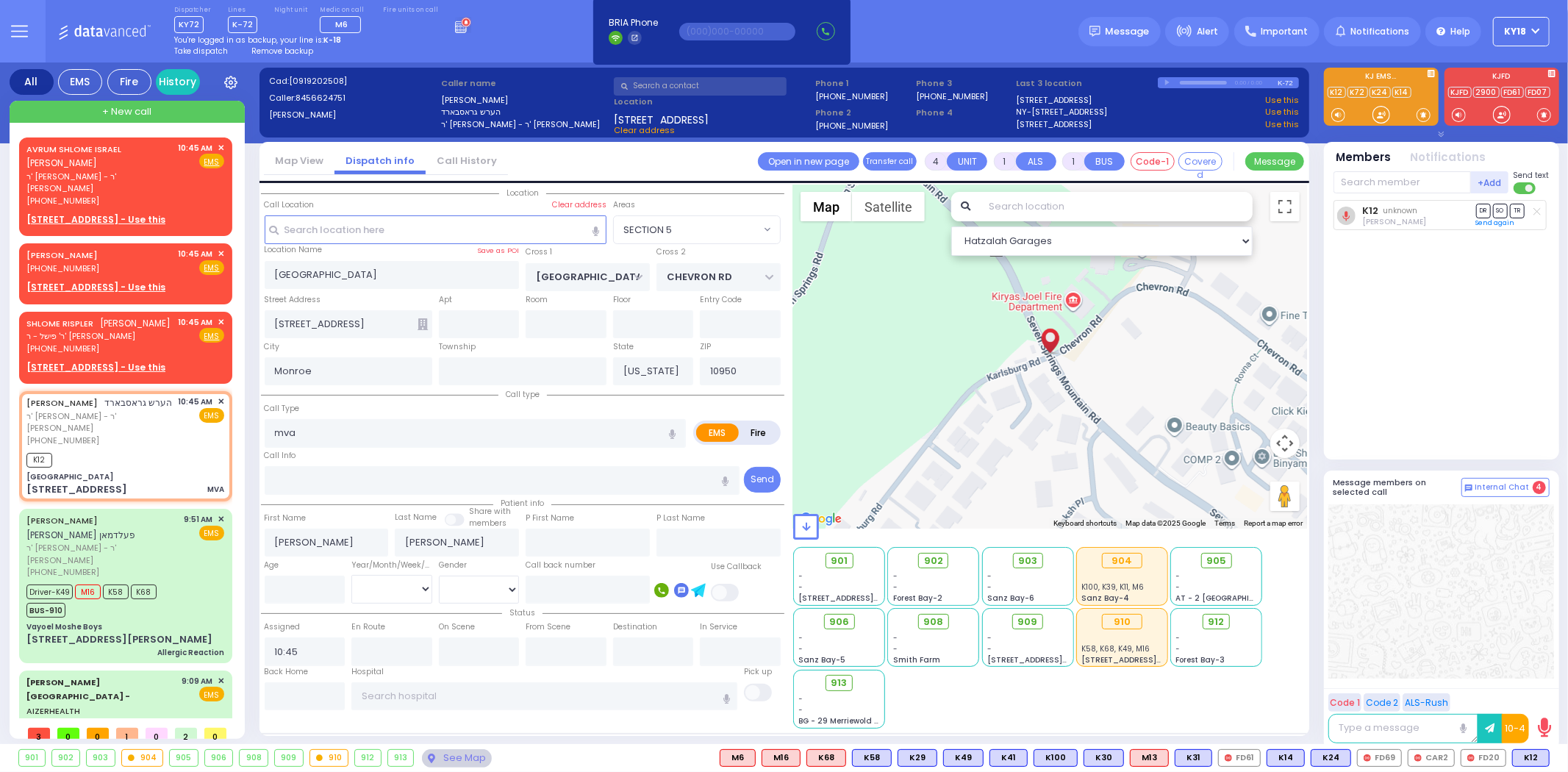
select select
type input "MVA"
radio input "true"
select select
select select "Hatzalah Garages"
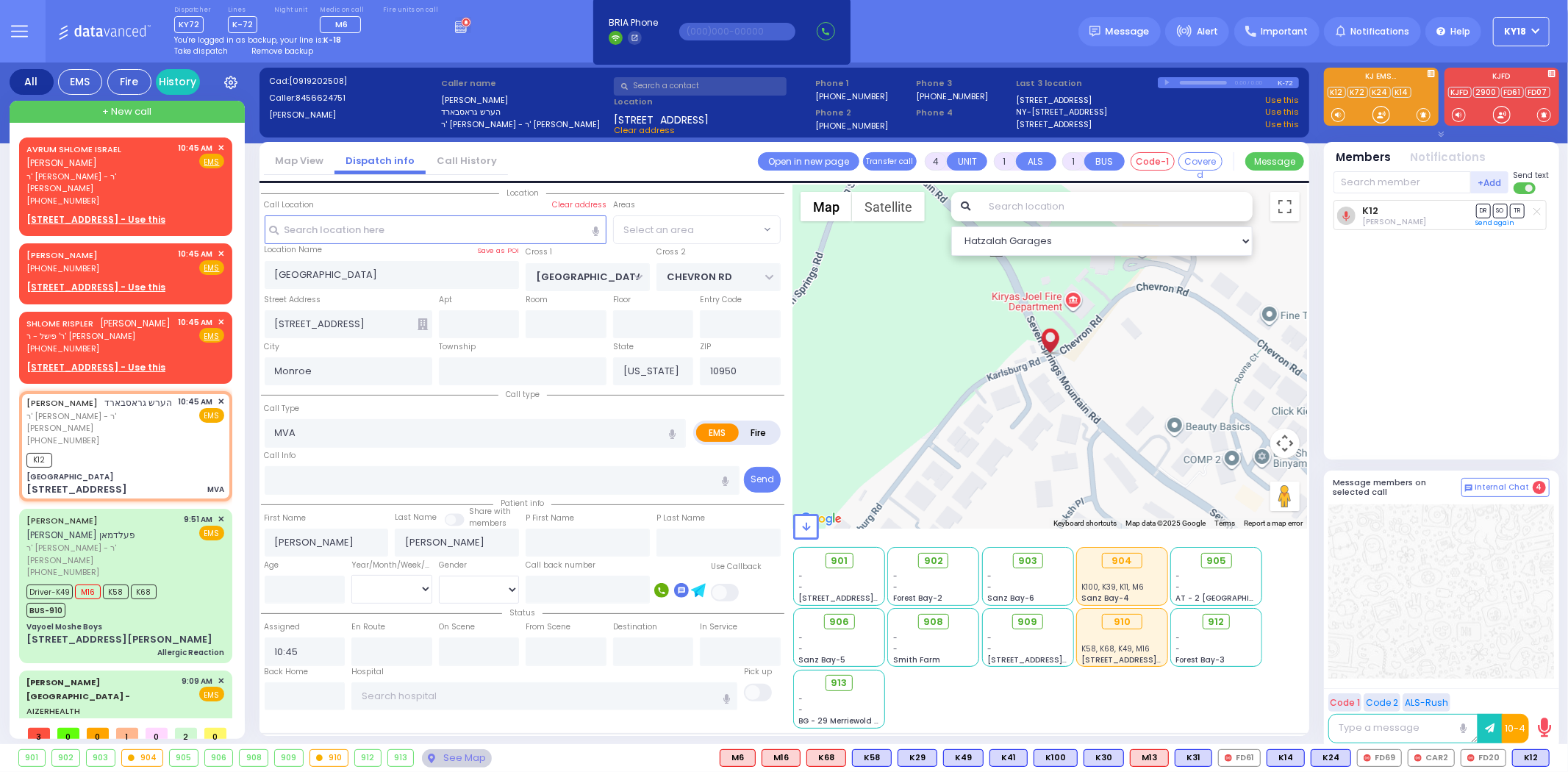
select select "SECTION 5"
select select
radio input "true"
select select
select select "Hatzalah Garages"
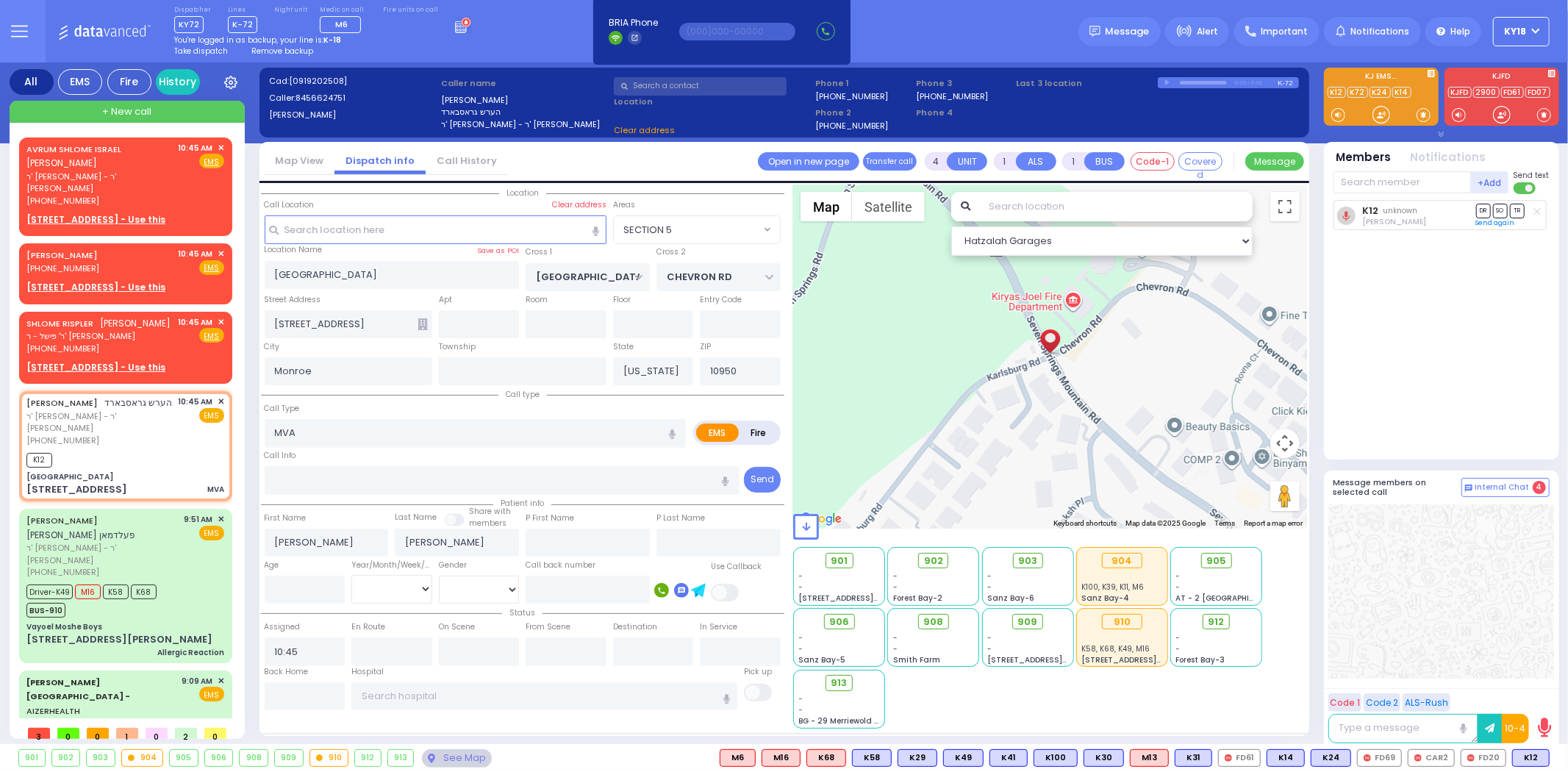
select select "SECTION 5"
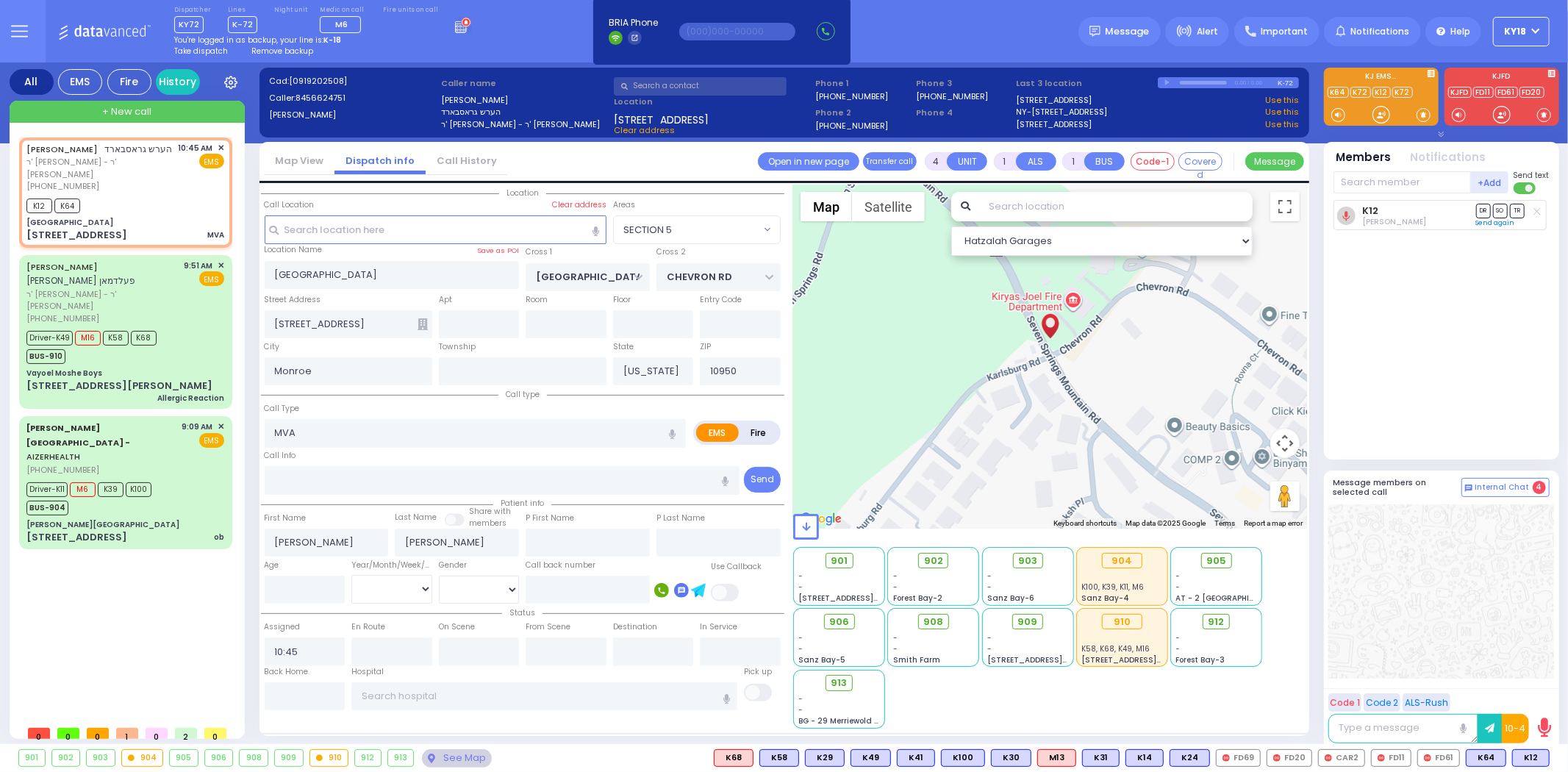
select select
radio input "true"
select select
type input "10:49"
select select "Hatzalah Garages"
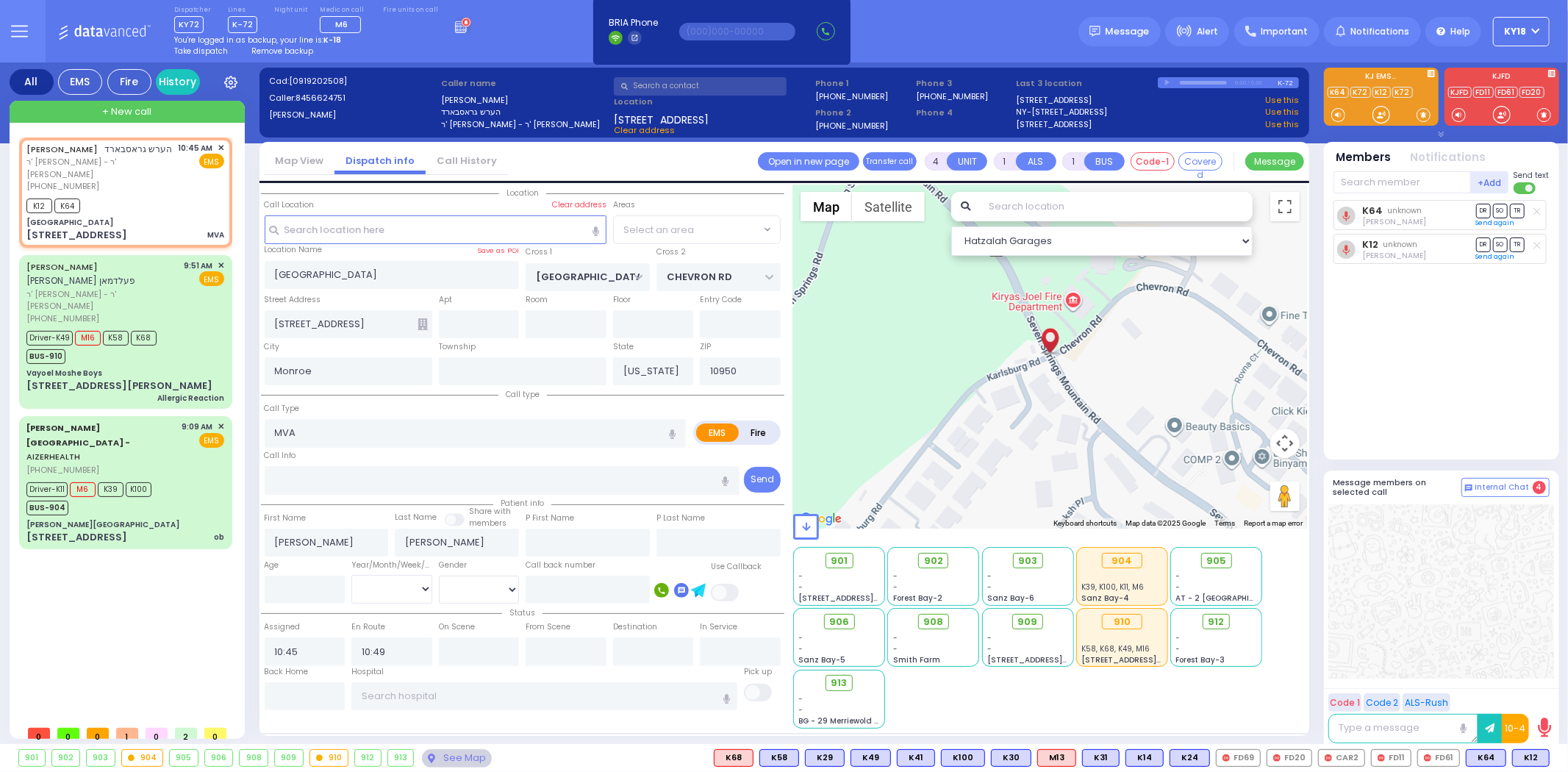
select select "SECTION 5"
click at [278, 52] on span "Remove backup" at bounding box center [281, 51] width 61 height 11
click at [462, 24] on circle at bounding box center [466, 22] width 8 height 8
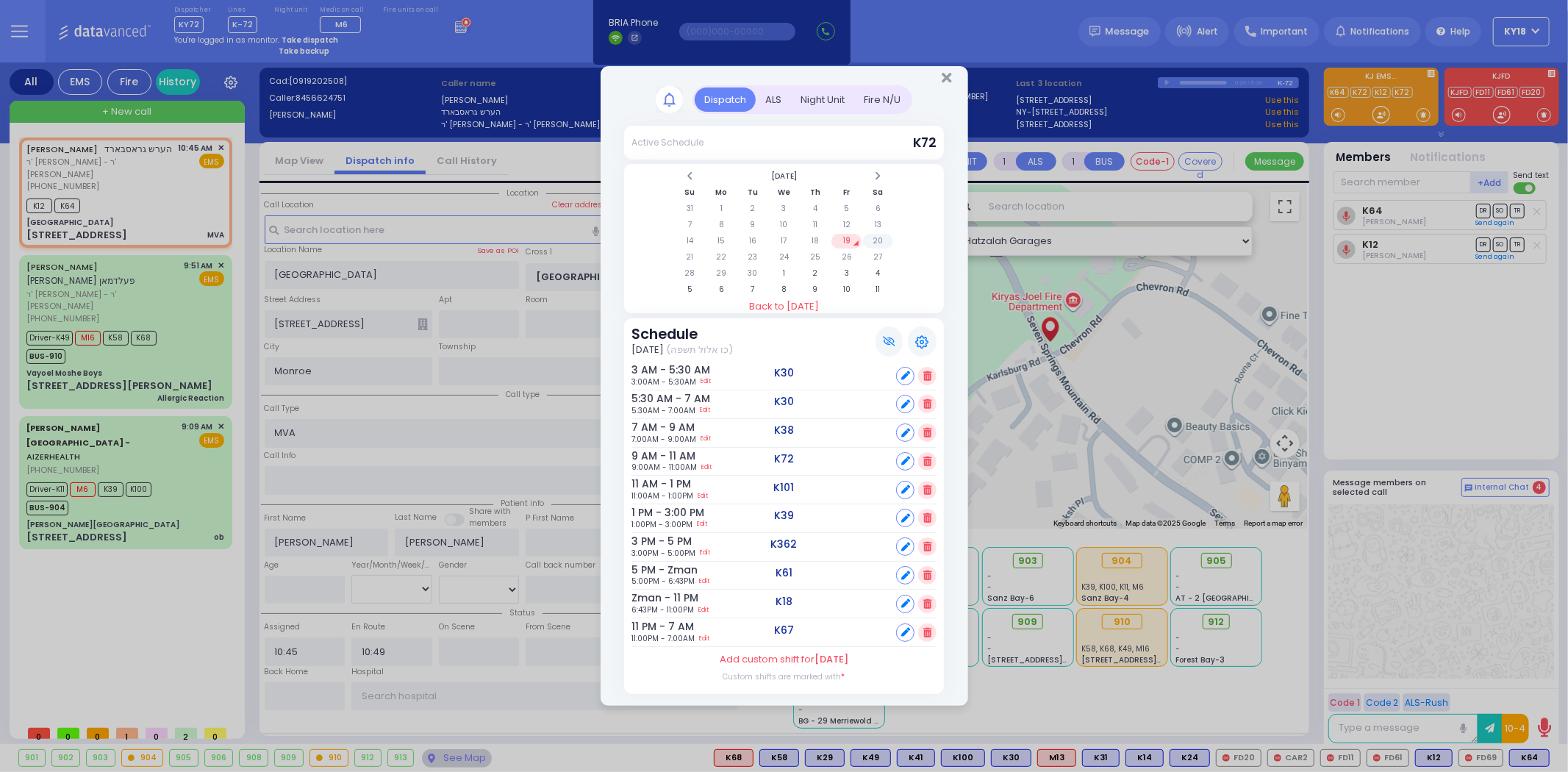
click at [874, 238] on td "20" at bounding box center [878, 241] width 30 height 15
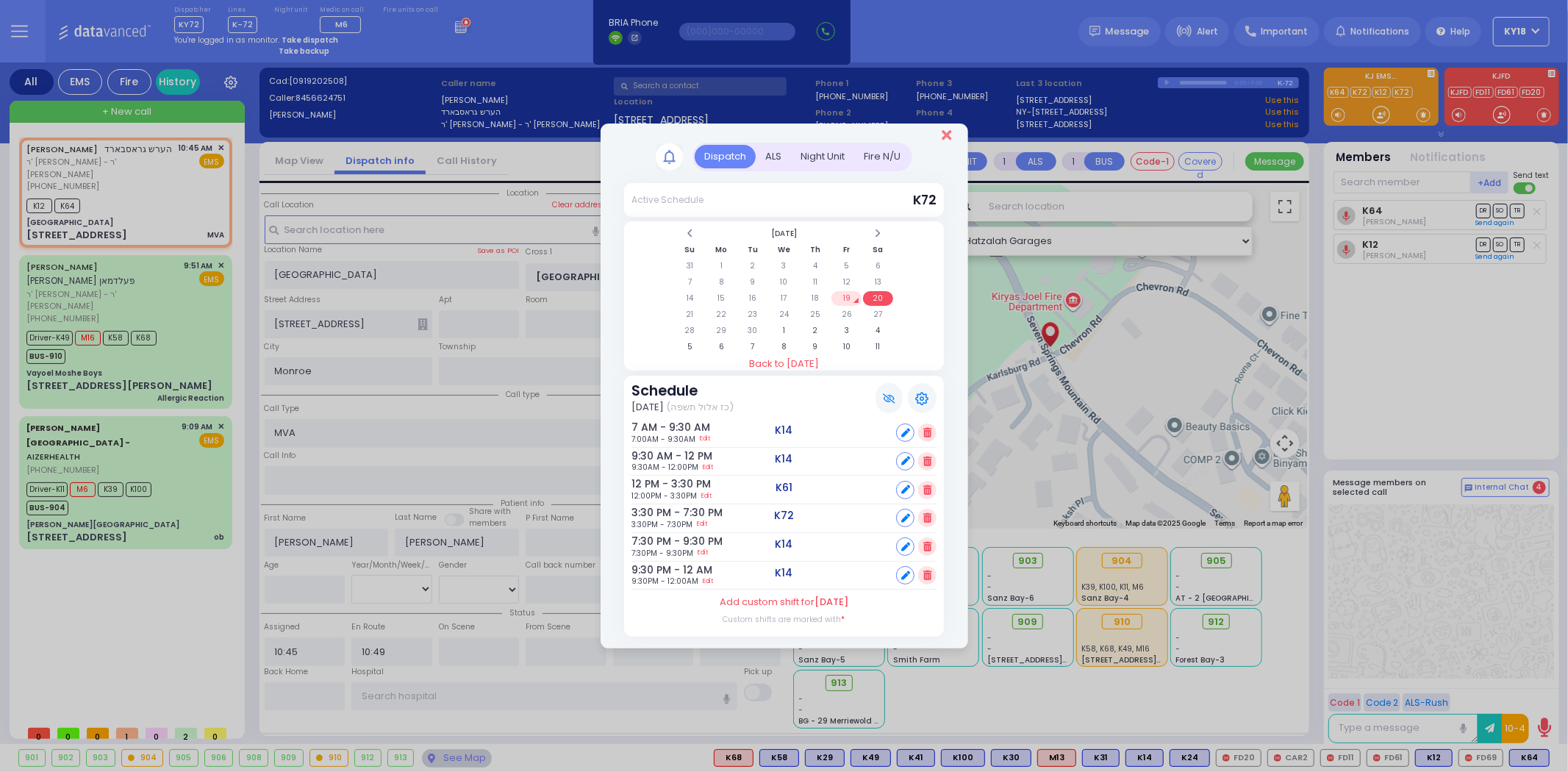
click at [945, 138] on icon "Close" at bounding box center [946, 136] width 9 height 15
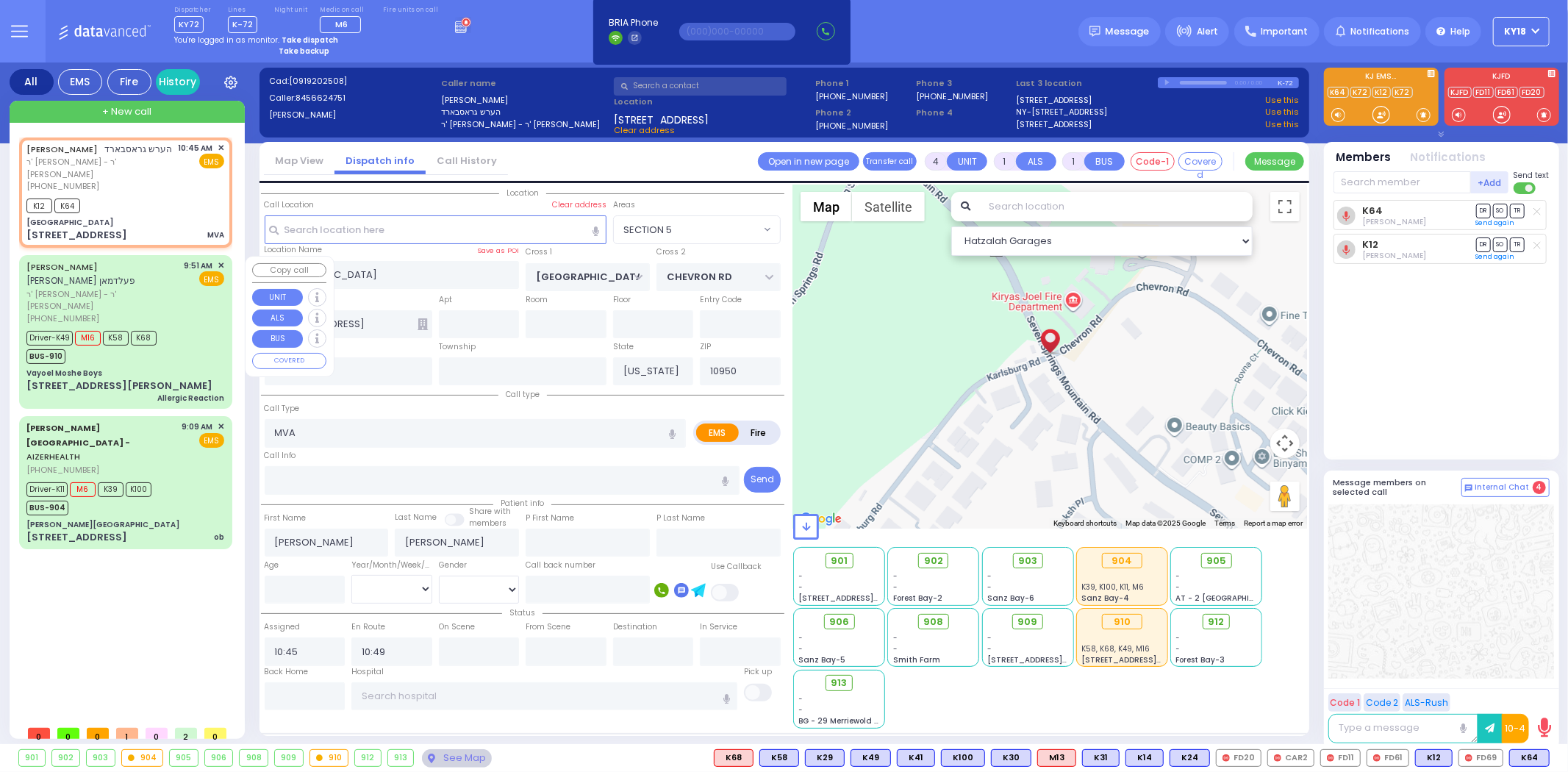
click at [204, 327] on div "Driver-K49 M16 K58 K68 BUS-910" at bounding box center [126, 346] width 198 height 37
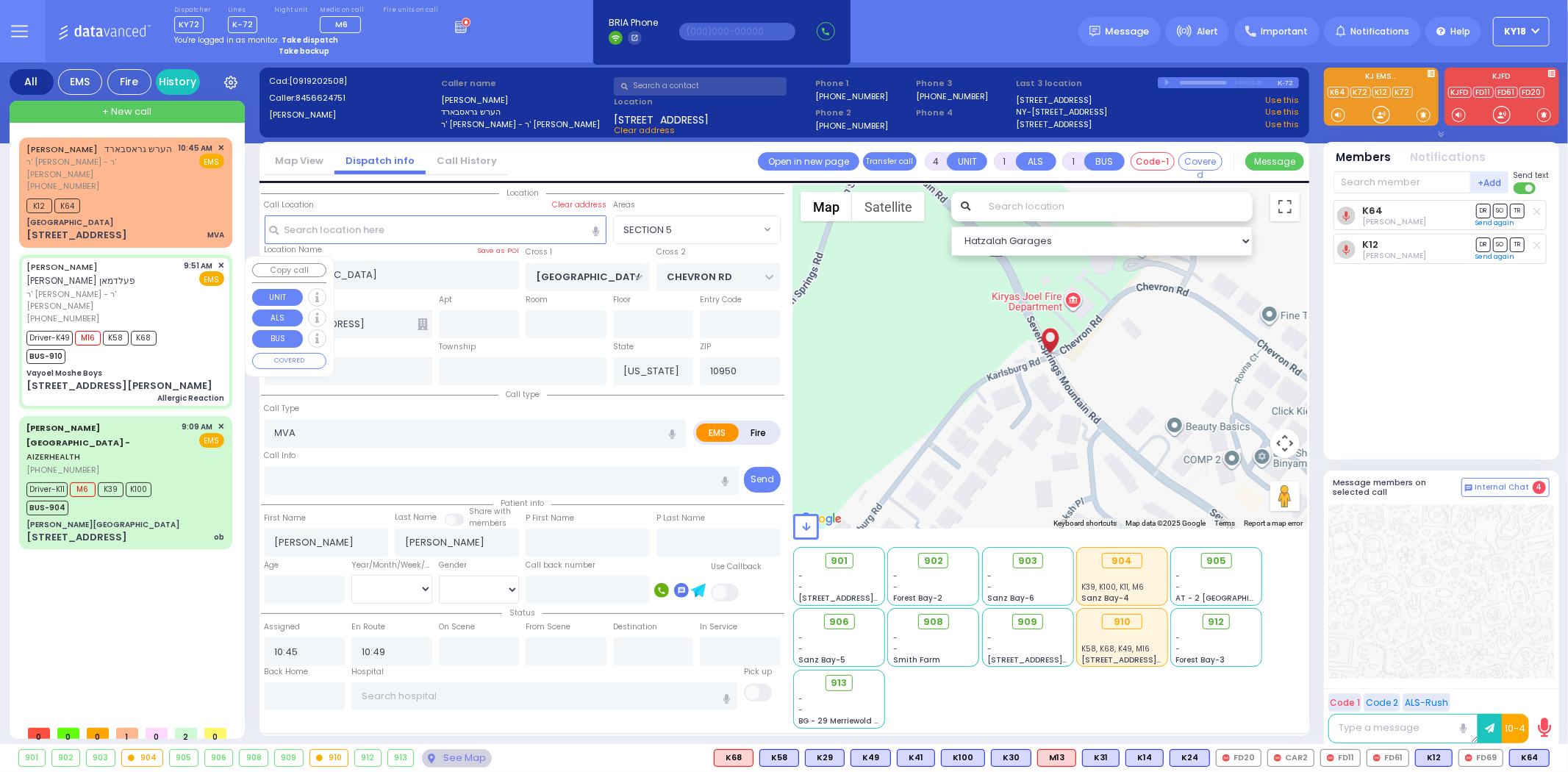
type input "6"
select select
type input "Allergic Reaction"
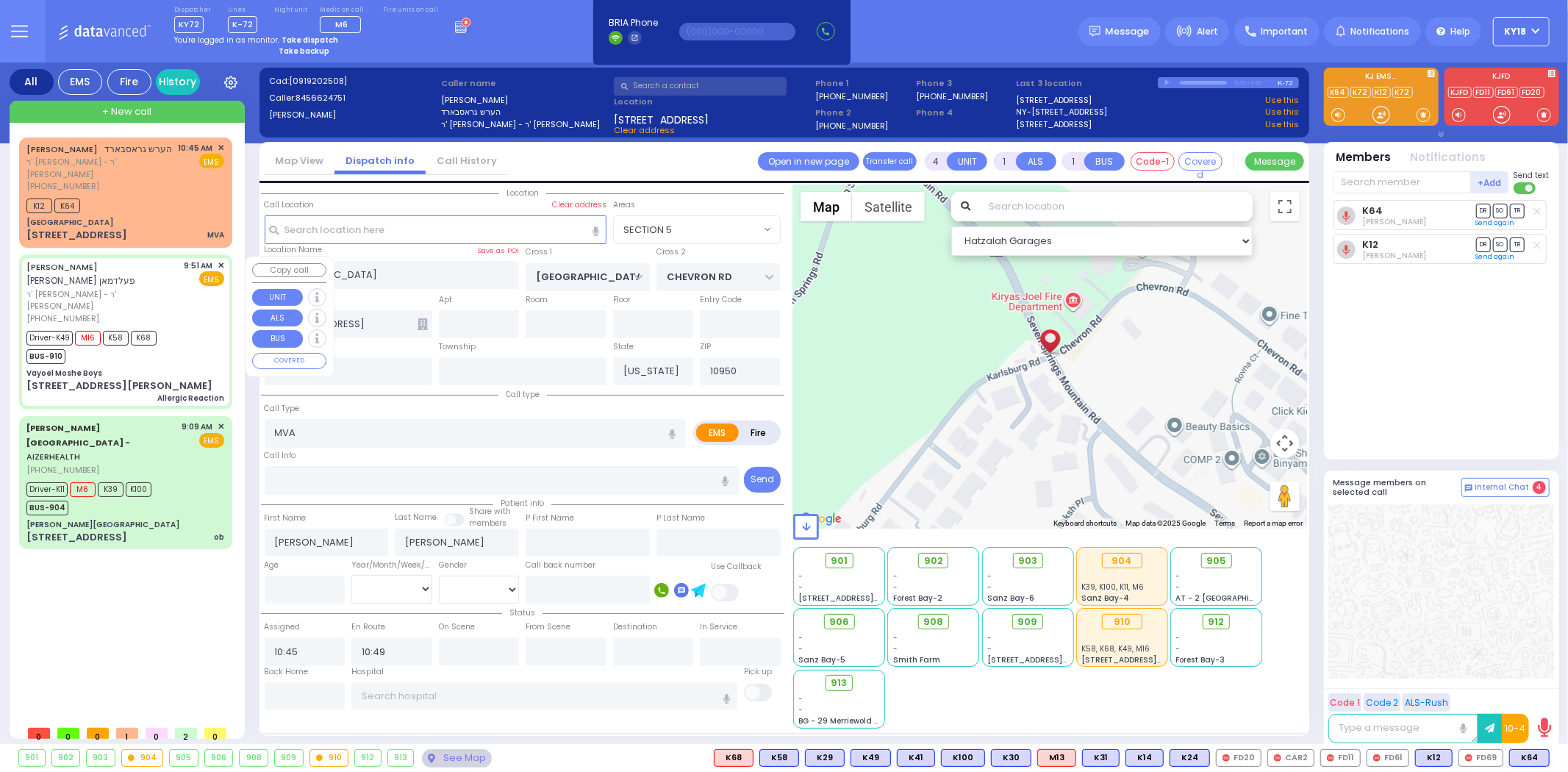
radio input "true"
type input "[PERSON_NAME]"
type input "[DEMOGRAPHIC_DATA]"
type input "Weisz"
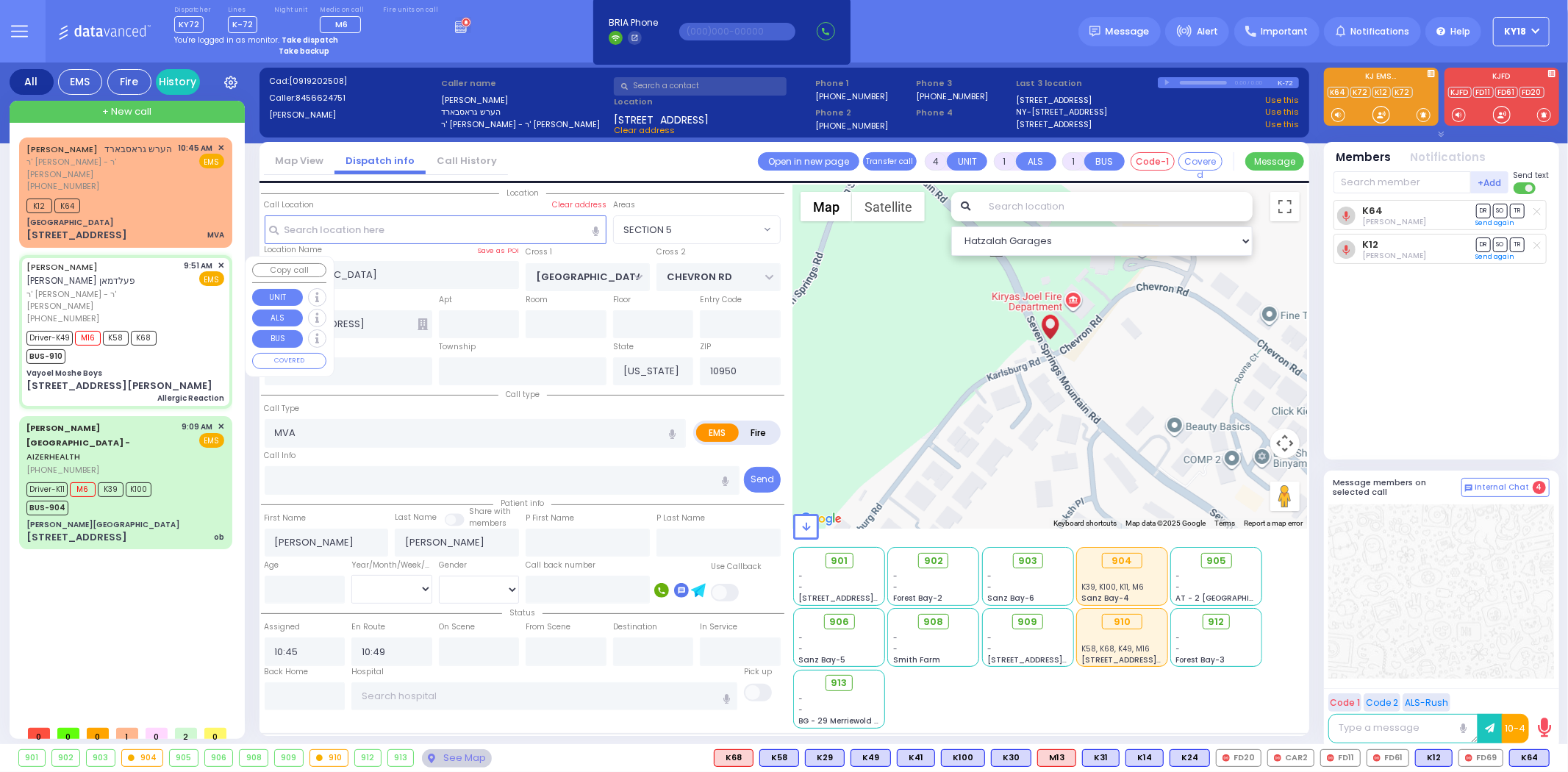
type input "7"
select select "Year"
select select "[DEMOGRAPHIC_DATA]"
type input "09:51"
type input "09:52"
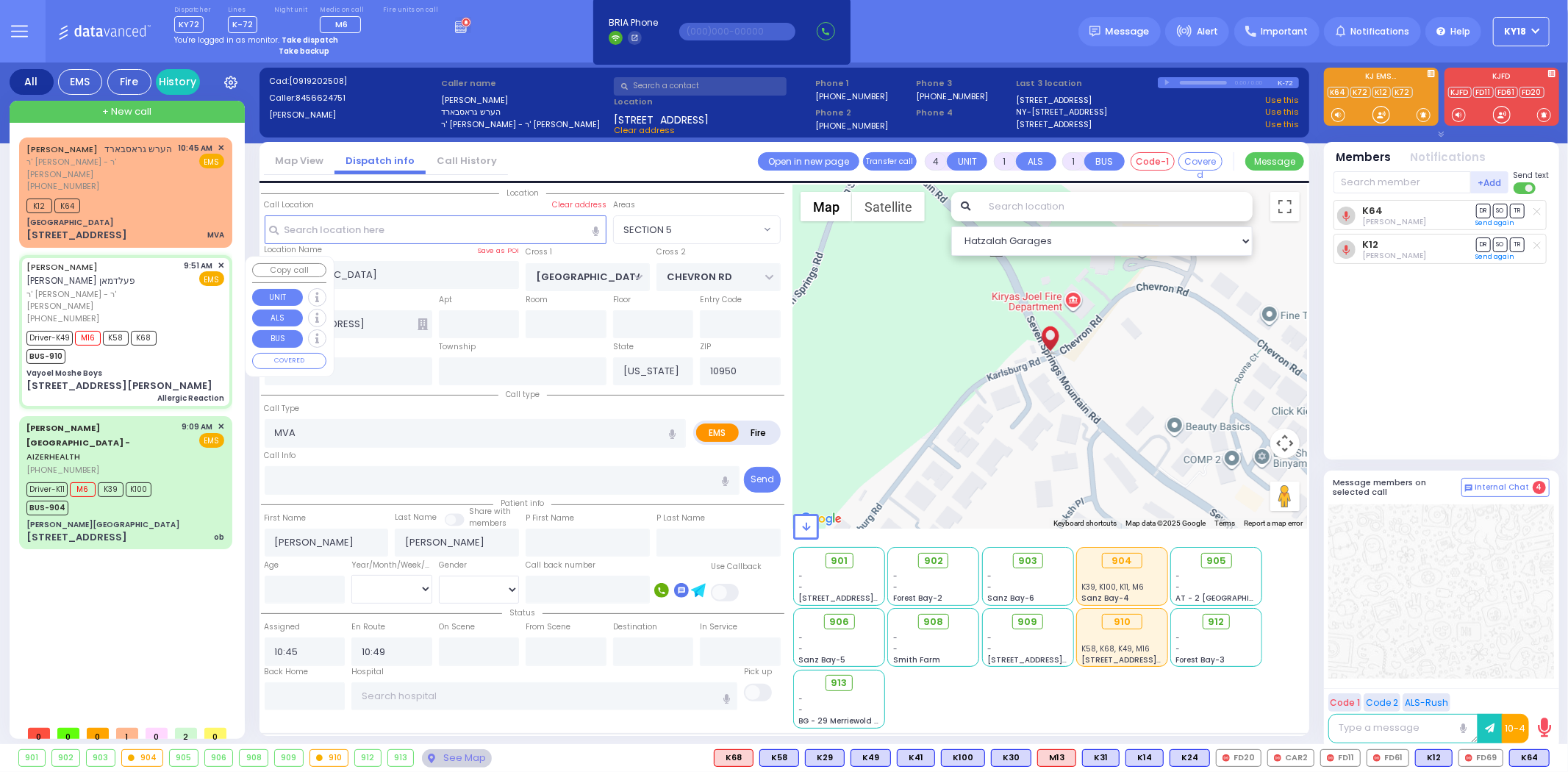
type input "09:55"
type input "10:08"
type input "10:35"
type input "11:00"
type input "[GEOGRAPHIC_DATA] [STREET_ADDRESS]"
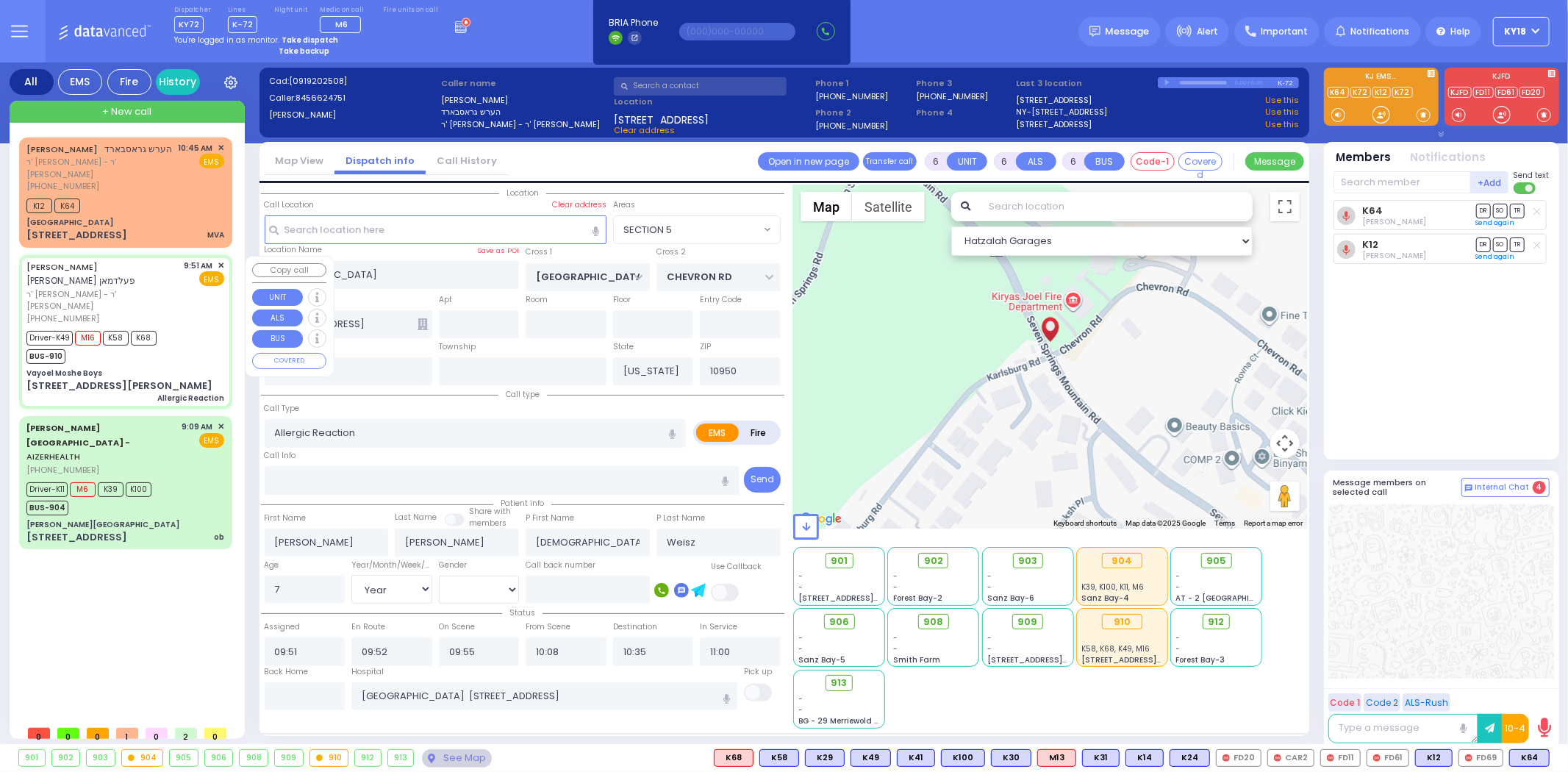
select select "Hatzalah Garages"
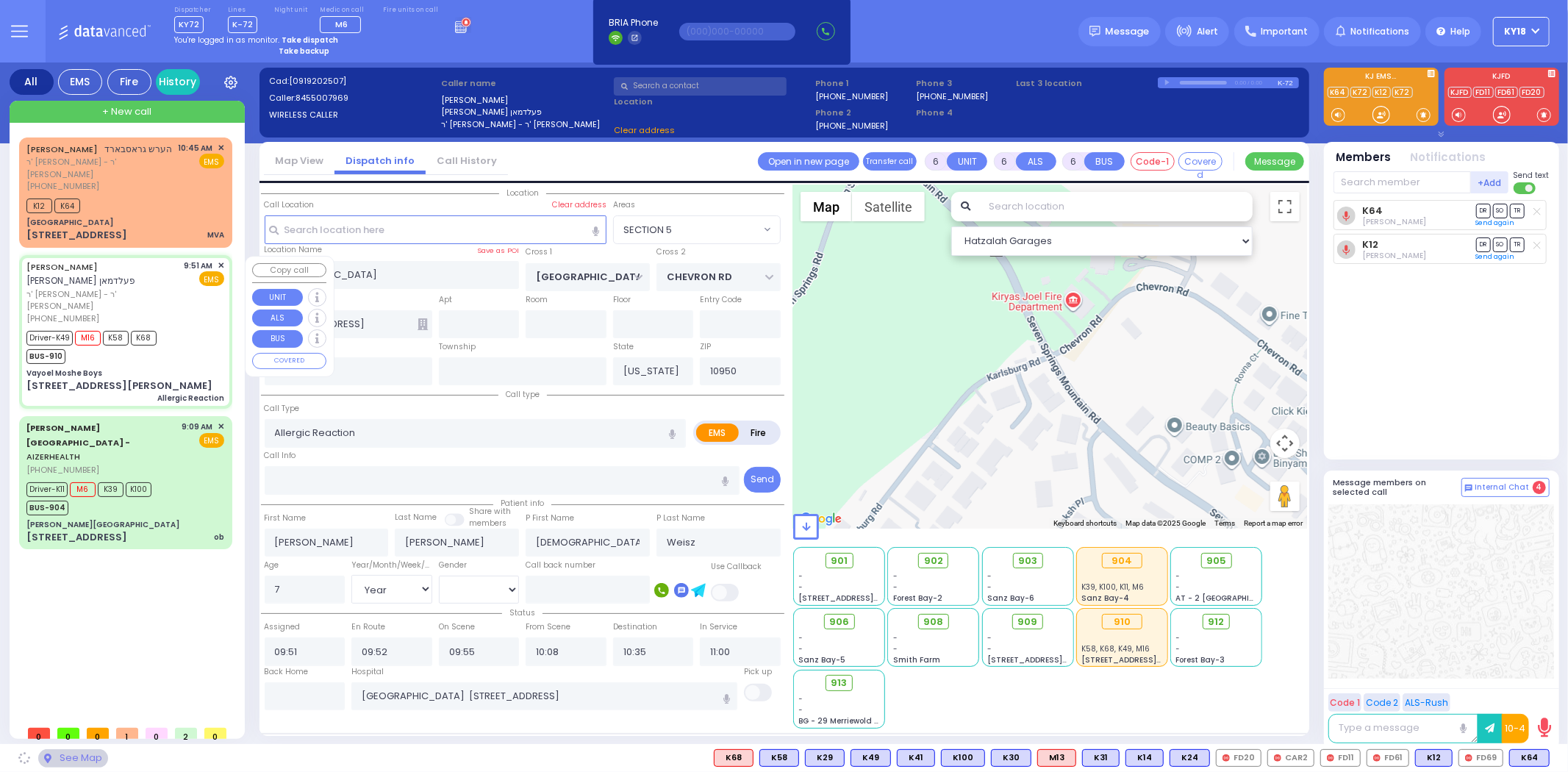
type input "Vayoel Moshe Boys"
type input "OLD COUNTRY RD"
type input "[STREET_ADDRESS][PERSON_NAME]"
select select "MONROE"
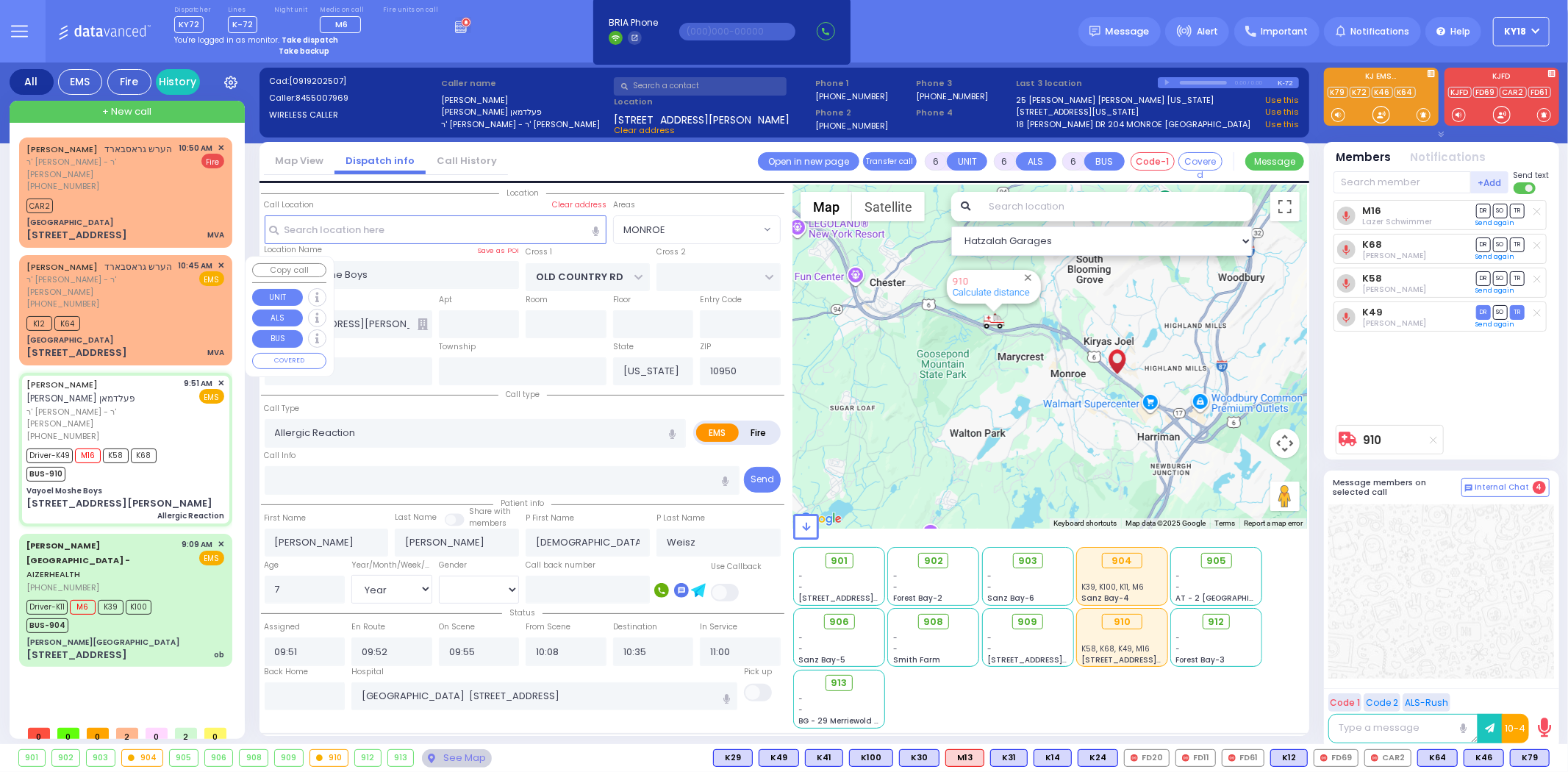
select select
radio input "true"
select select "Year"
select select "[DEMOGRAPHIC_DATA]"
select select "Hatzalah Garages"
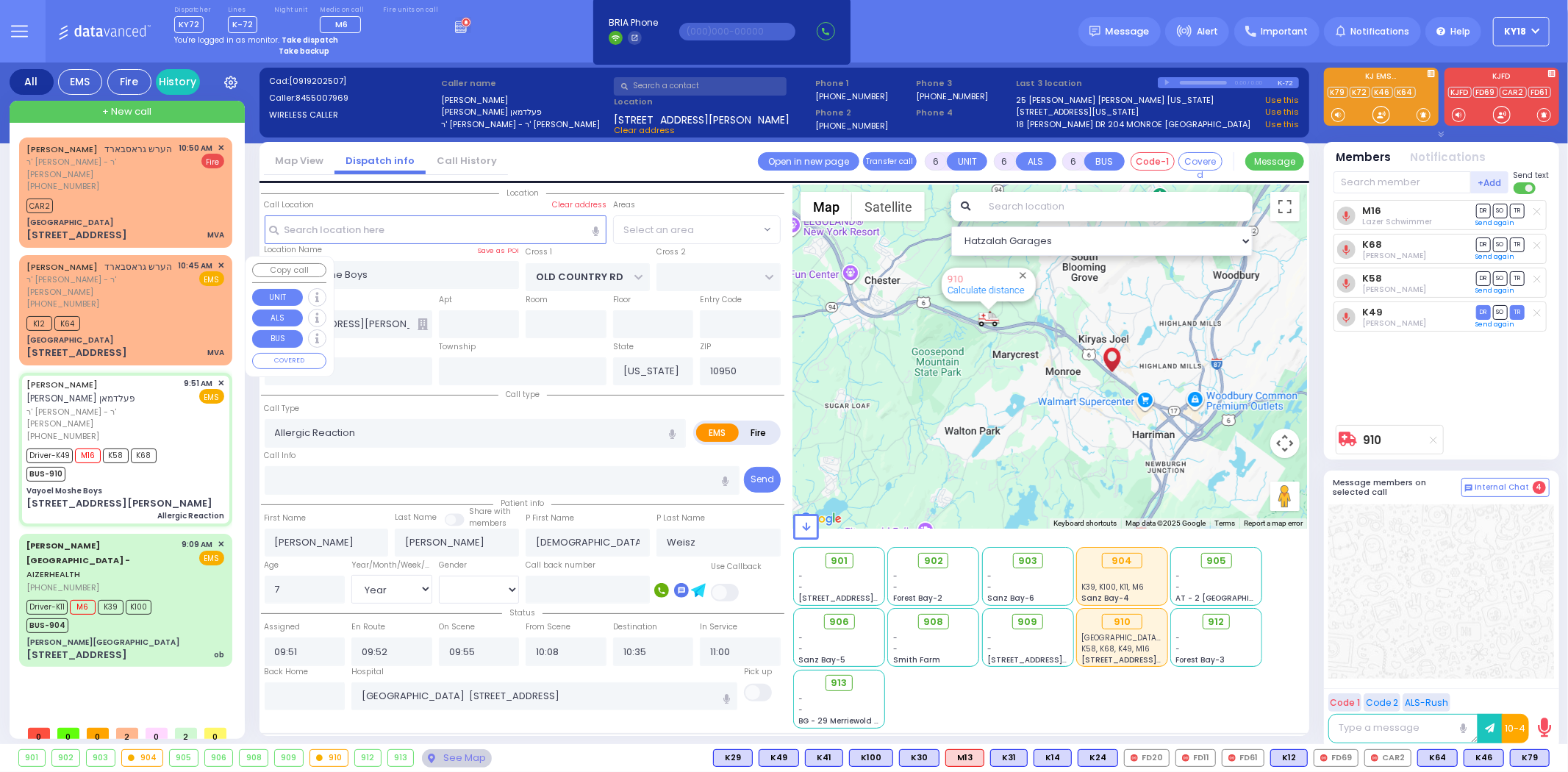
select select
radio input "true"
select select "Year"
select select "[DEMOGRAPHIC_DATA]"
select select "MONROE"
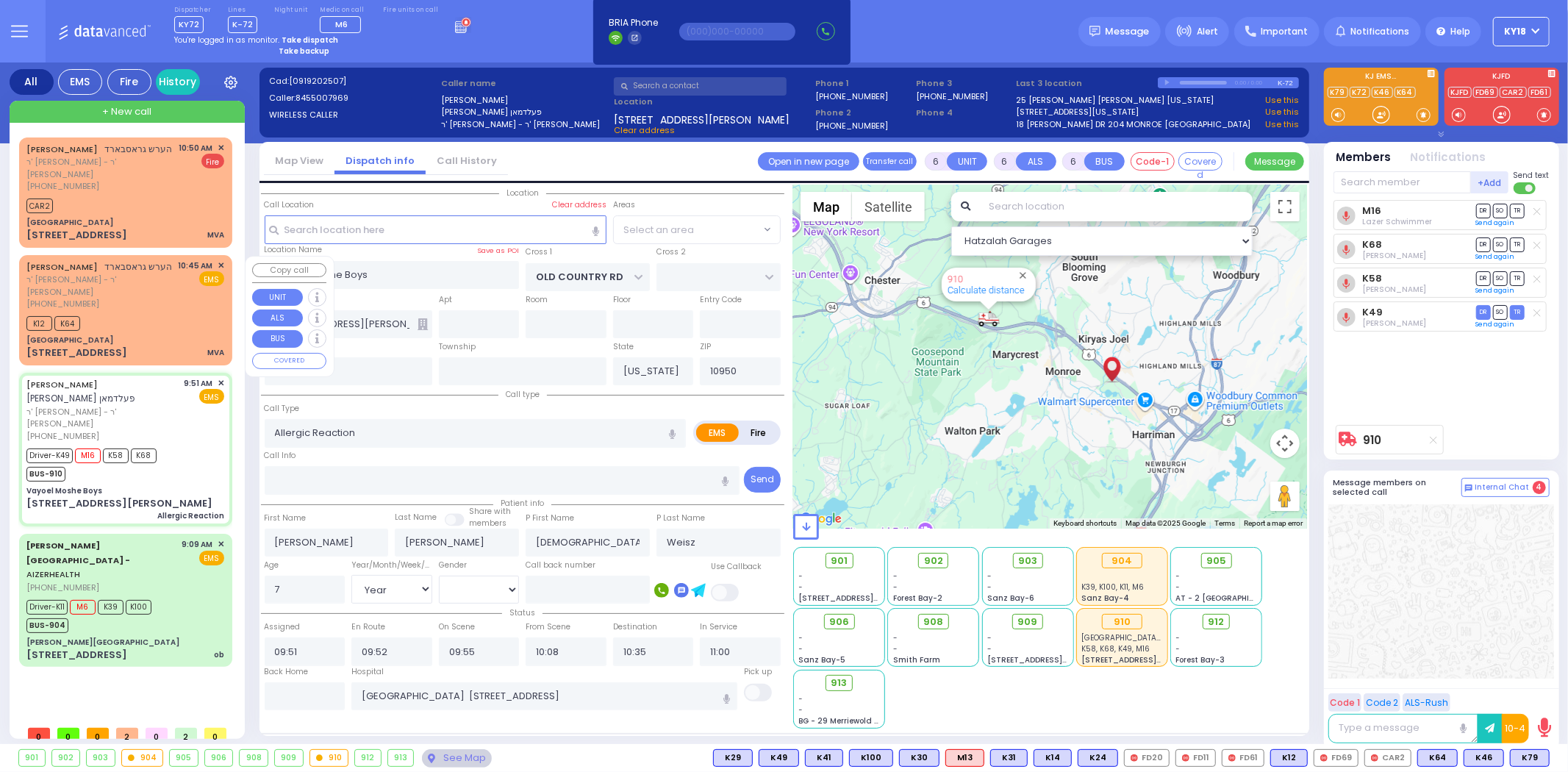
select select "Hatzalah Garages"
select select "MONROE"
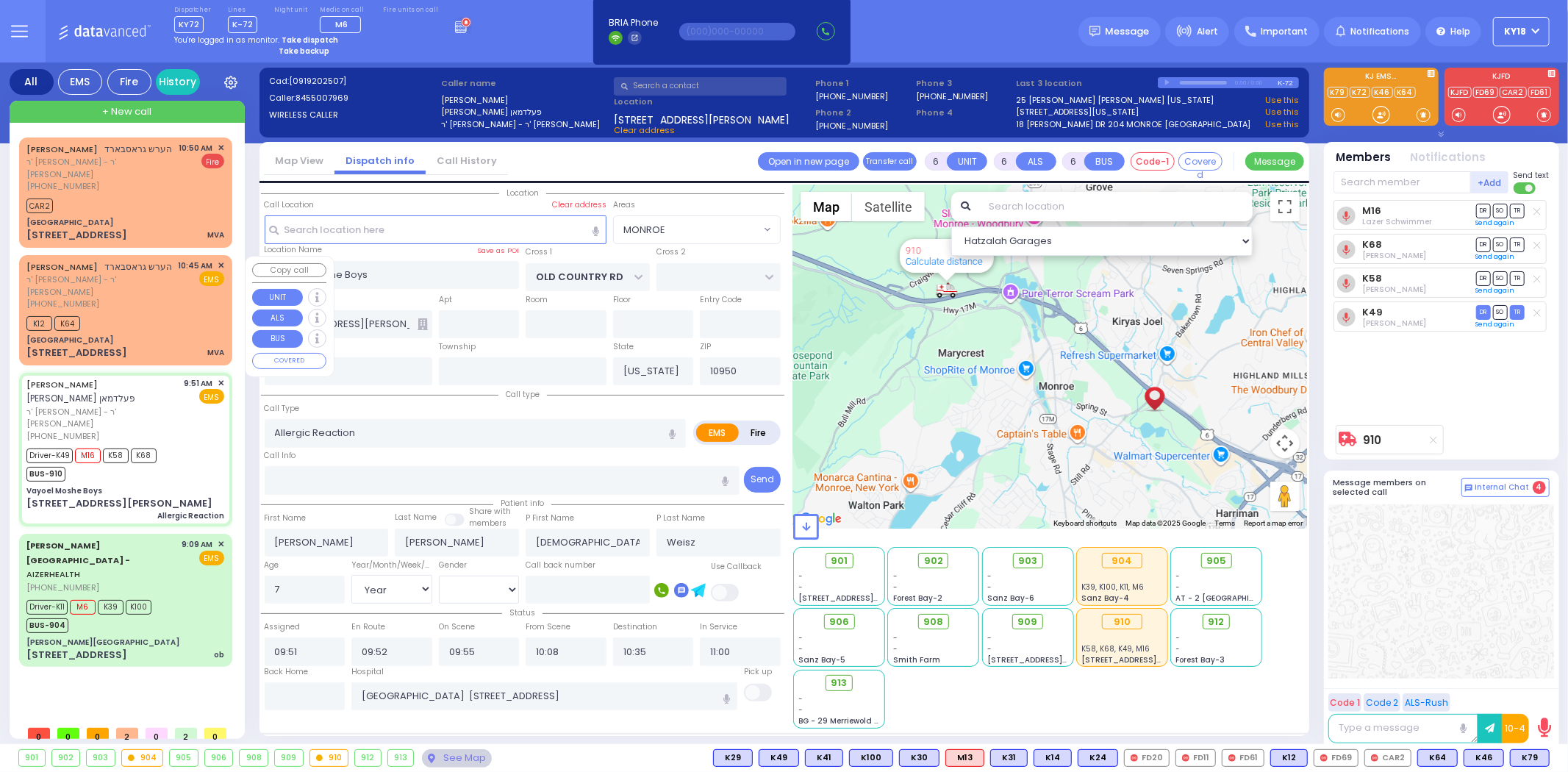
select select
radio input "true"
select select "Year"
select select "[DEMOGRAPHIC_DATA]"
select select "Hatzalah Garages"
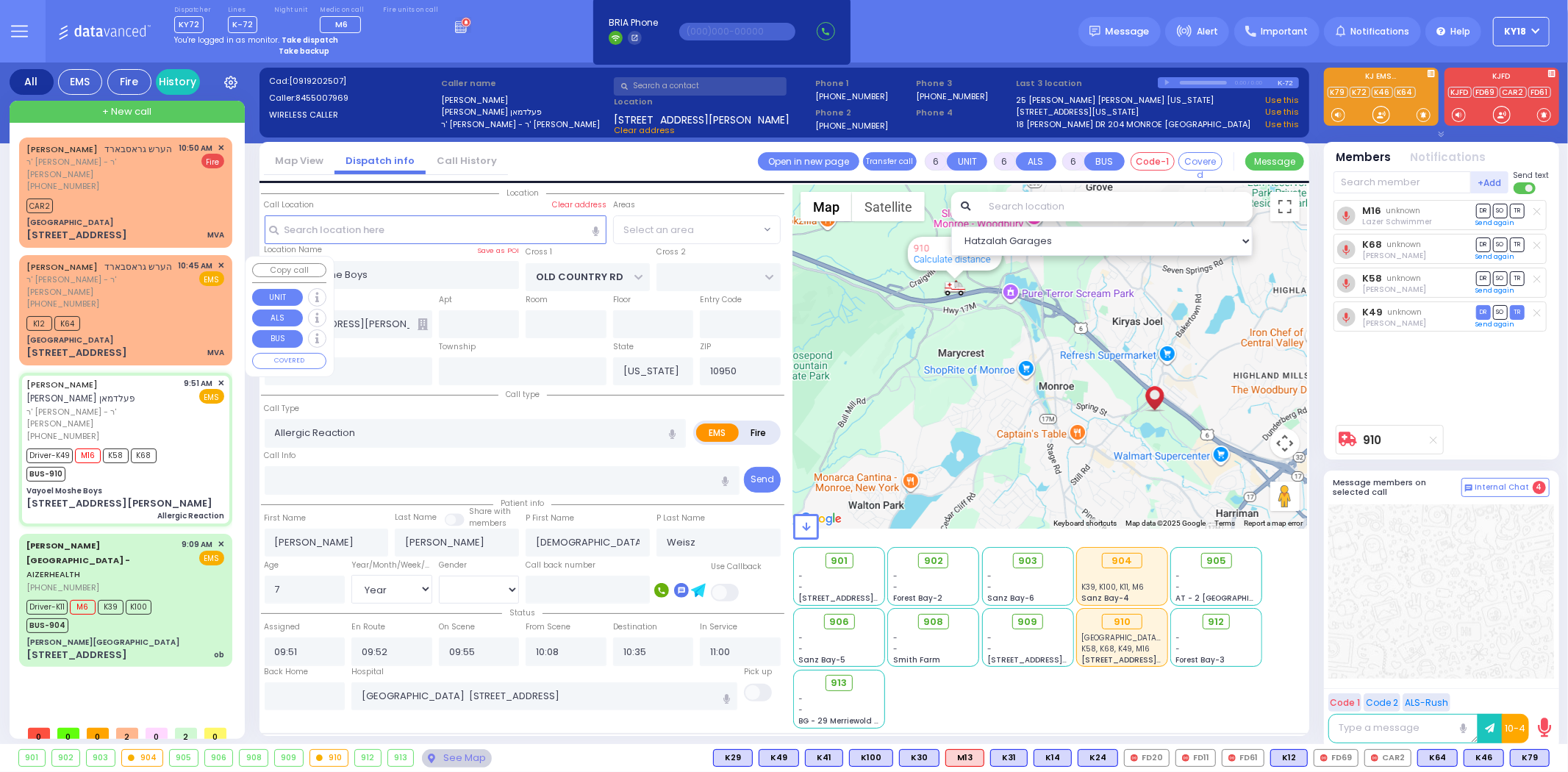
select select "MONROE"
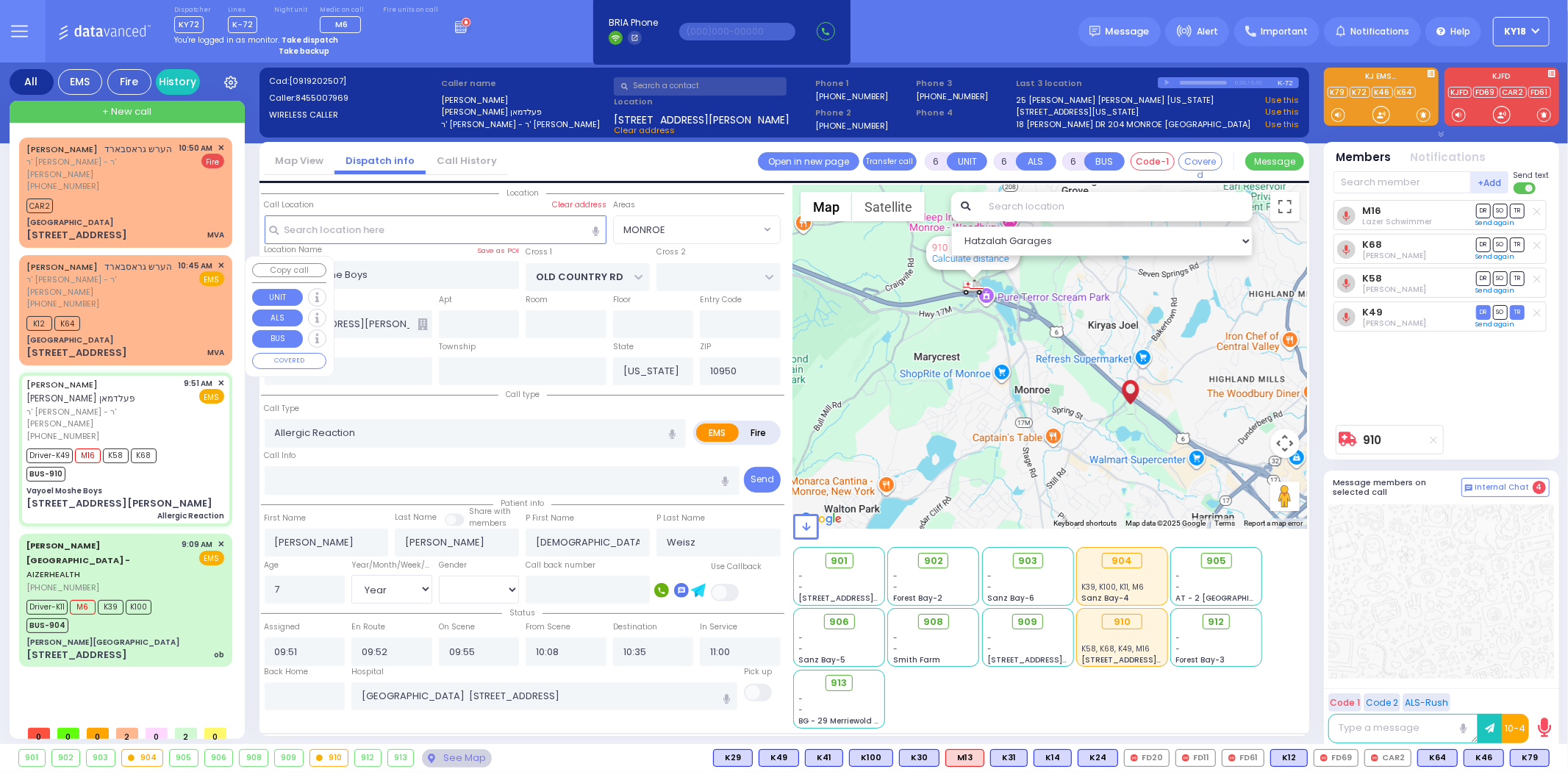
select select
radio input "true"
select select "Year"
select select "[DEMOGRAPHIC_DATA]"
select select "Hatzalah Garages"
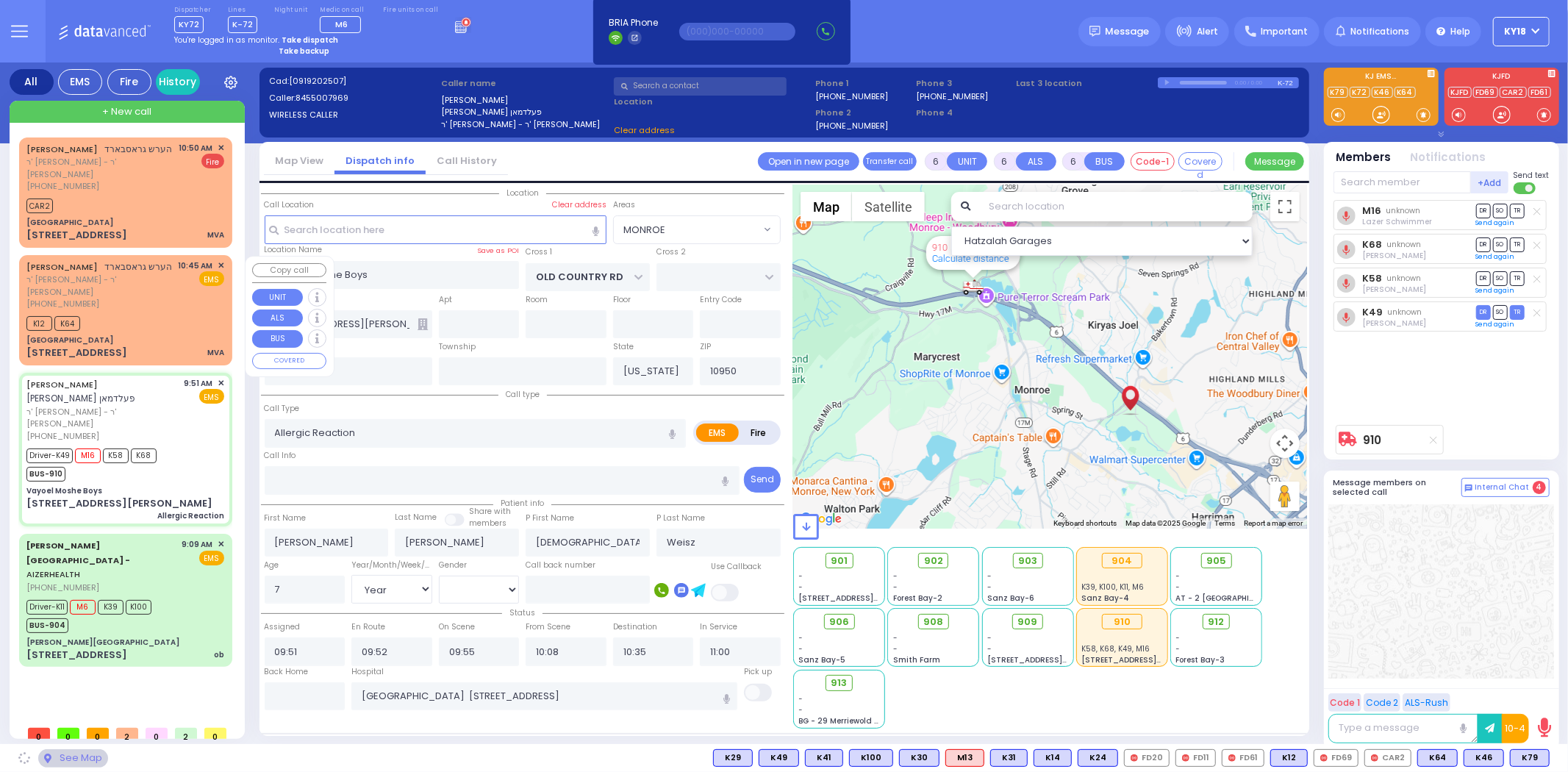
select select "MONROE"
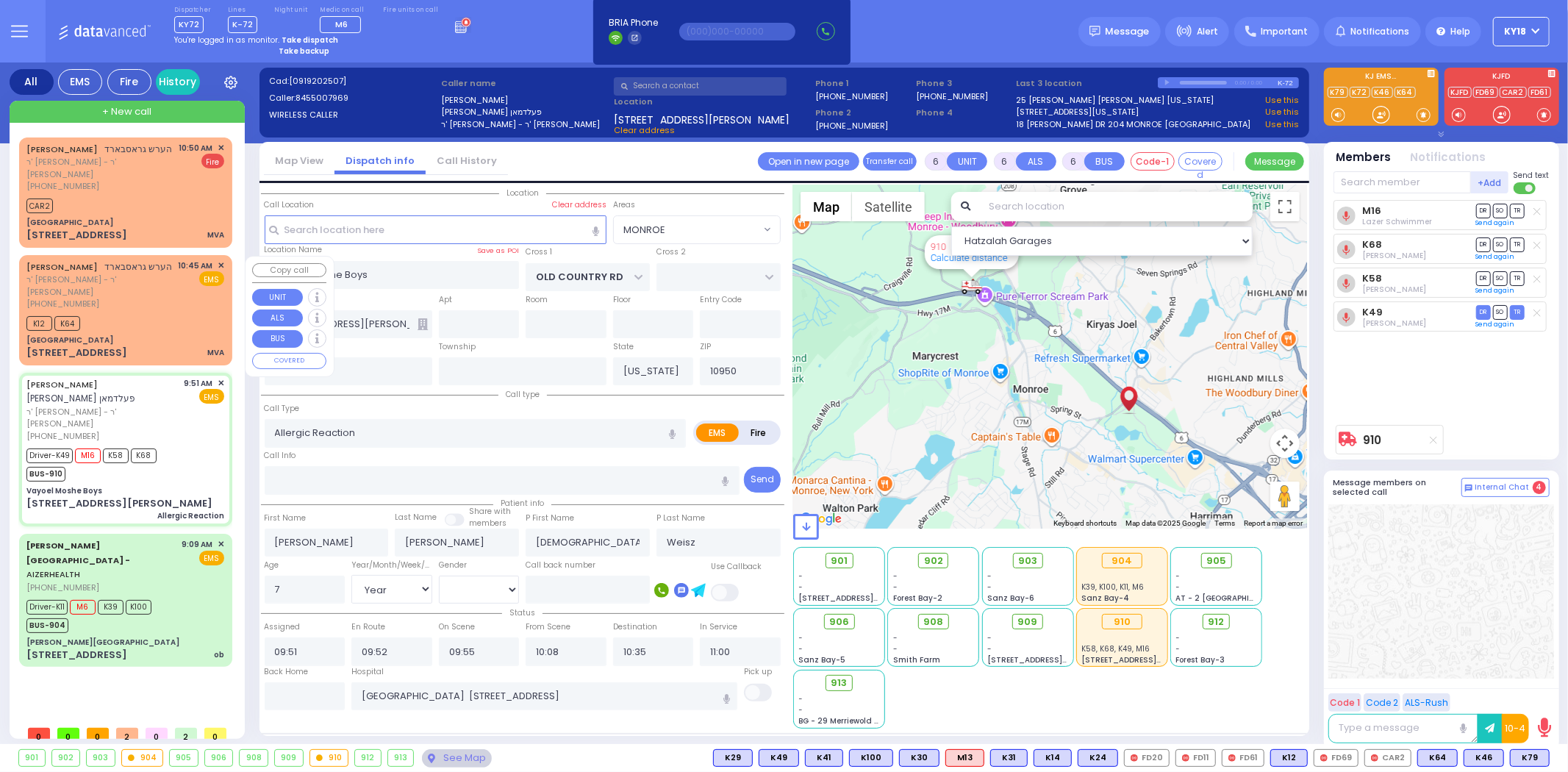
select select
radio input "true"
select select "Year"
select select "[DEMOGRAPHIC_DATA]"
select select "Hatzalah Garages"
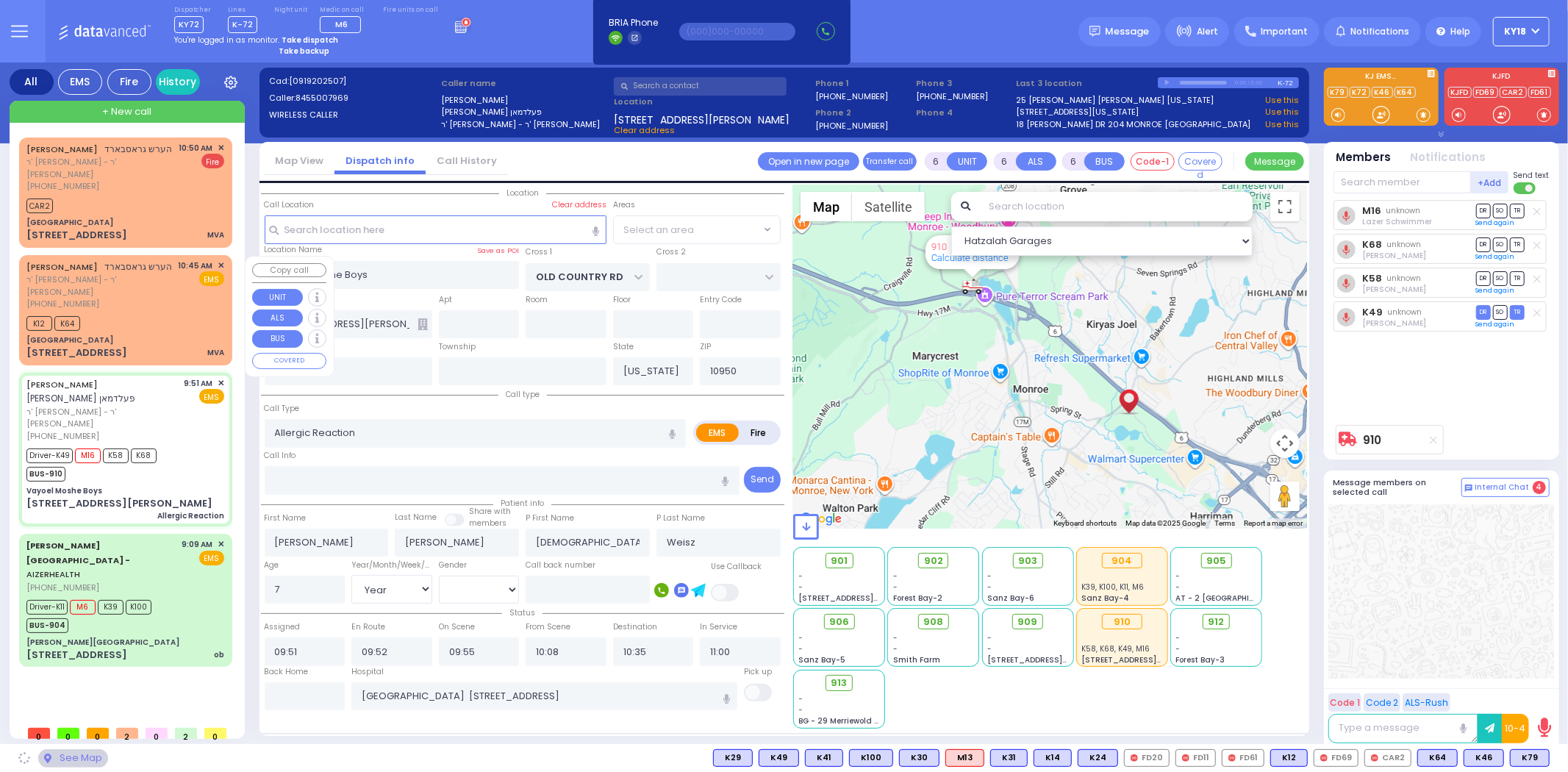
select select "MONROE"
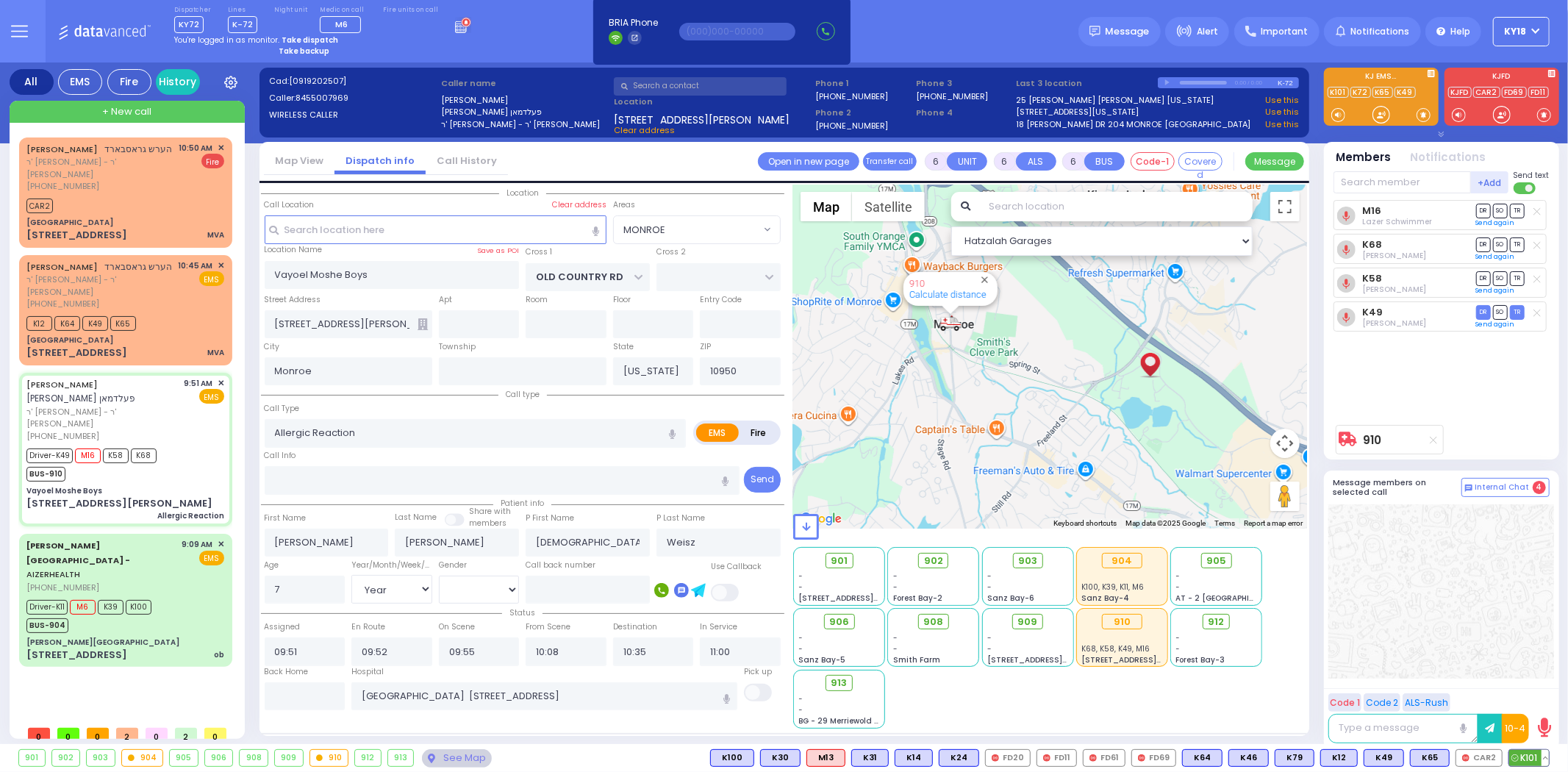
click at [1546, 760] on button at bounding box center [1545, 758] width 7 height 17
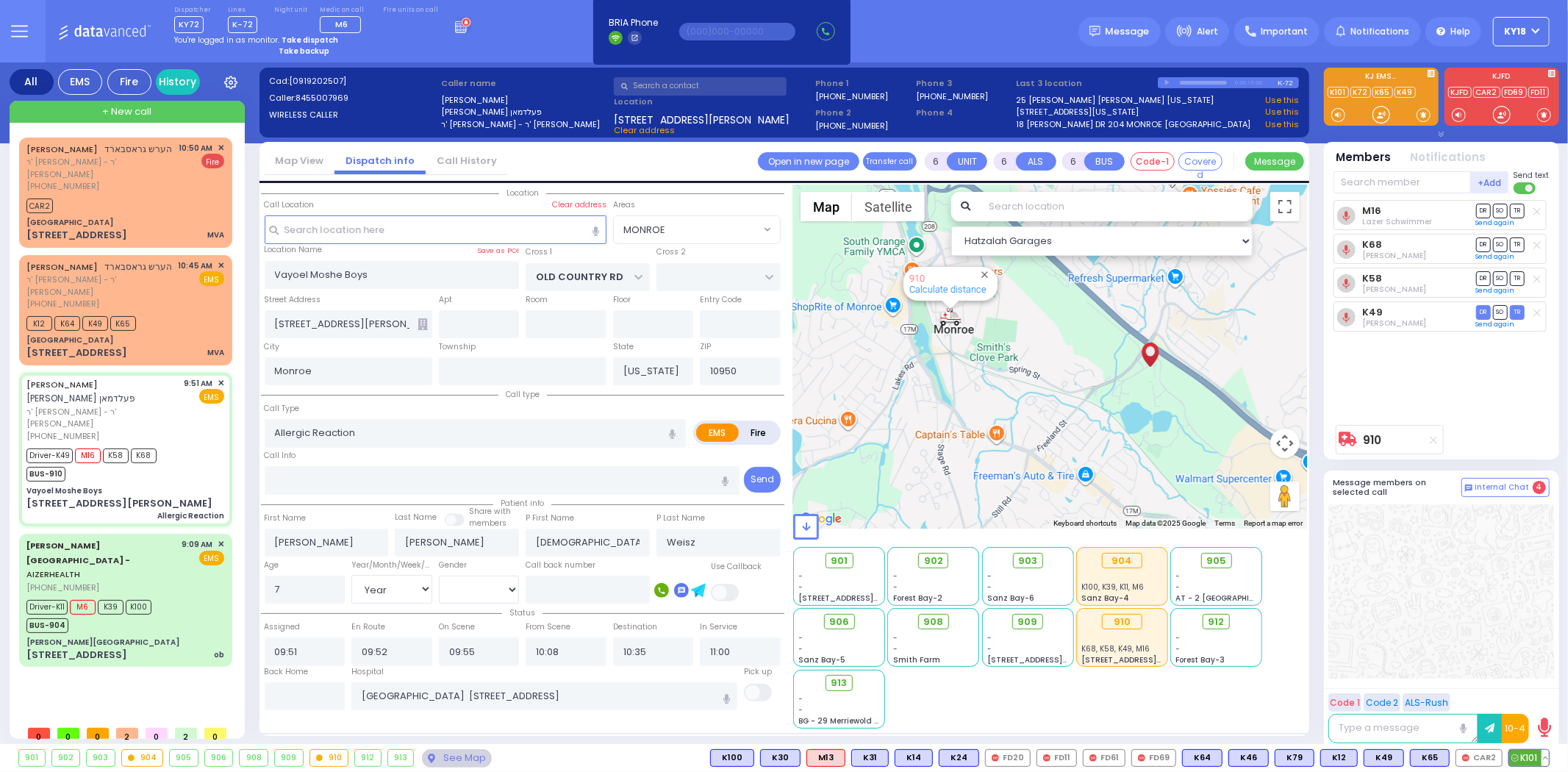
click at [1546, 759] on button at bounding box center [1545, 758] width 7 height 17
click at [1536, 693] on icon at bounding box center [1534, 692] width 16 height 16
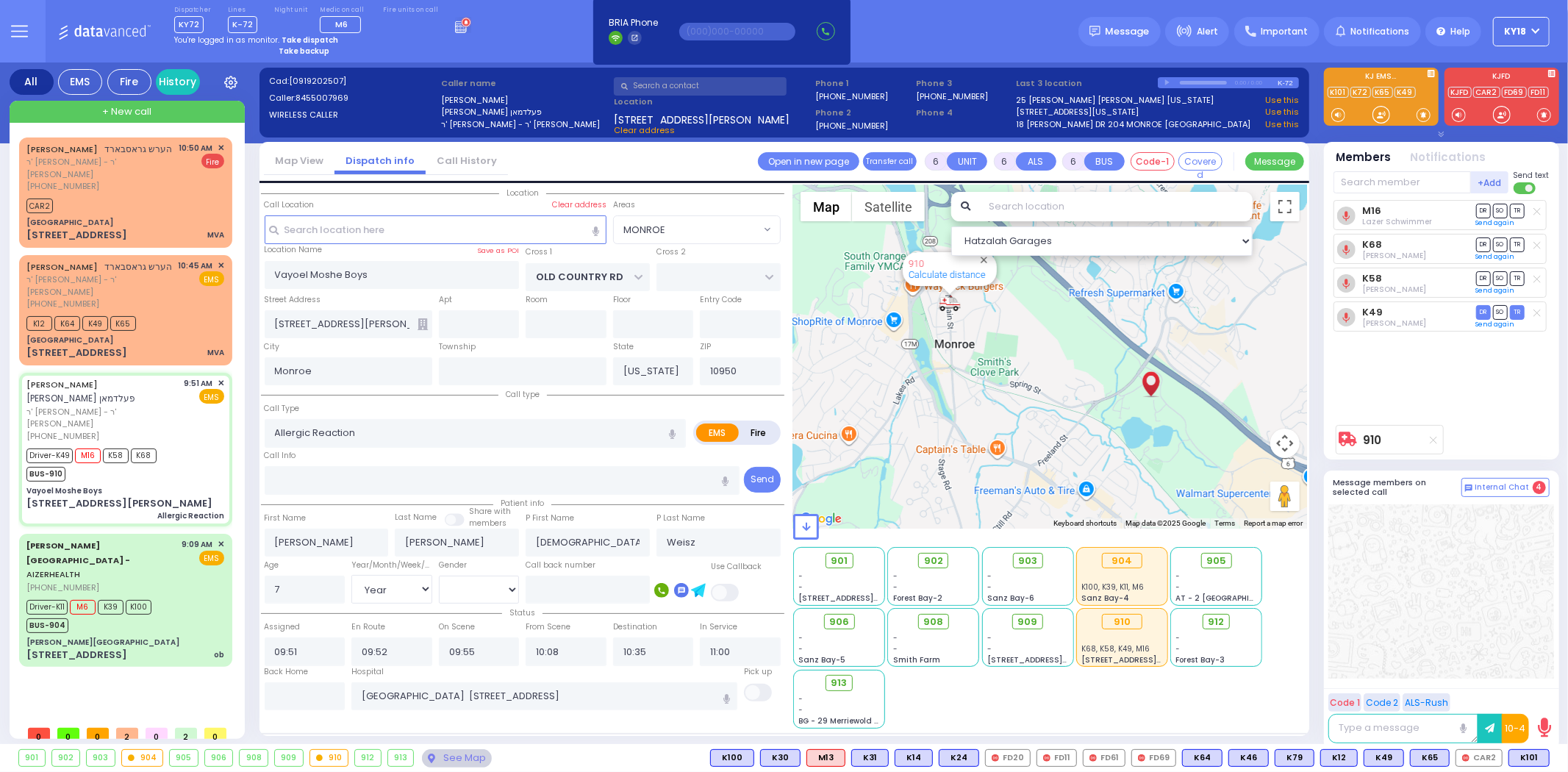
click at [1475, 398] on div "M16 [PERSON_NAME] DR SO TR Sending text K68 DR" at bounding box center [1442, 308] width 219 height 217
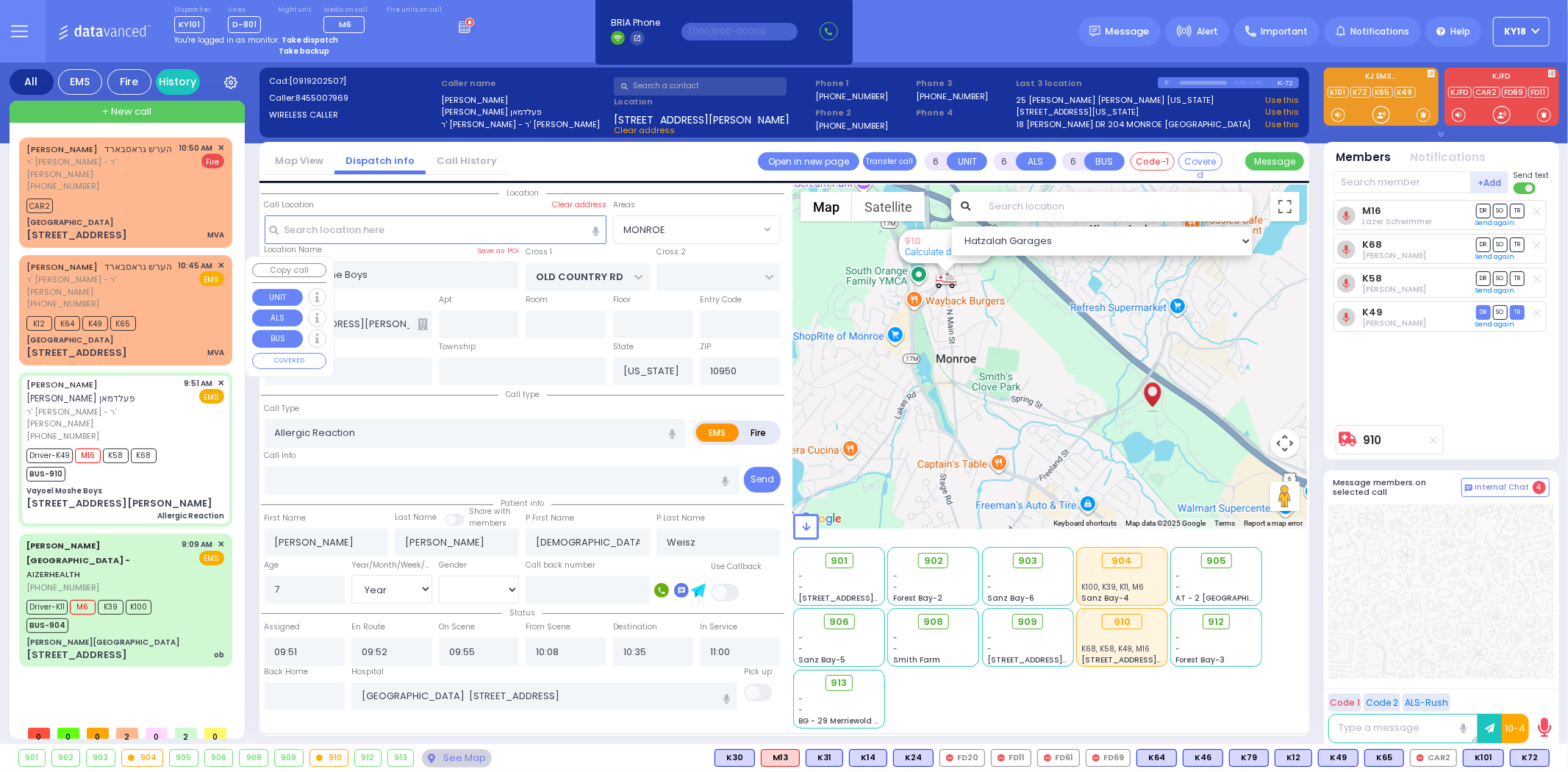
select select
radio input "true"
select select "Year"
select select "[DEMOGRAPHIC_DATA]"
type input "11:05"
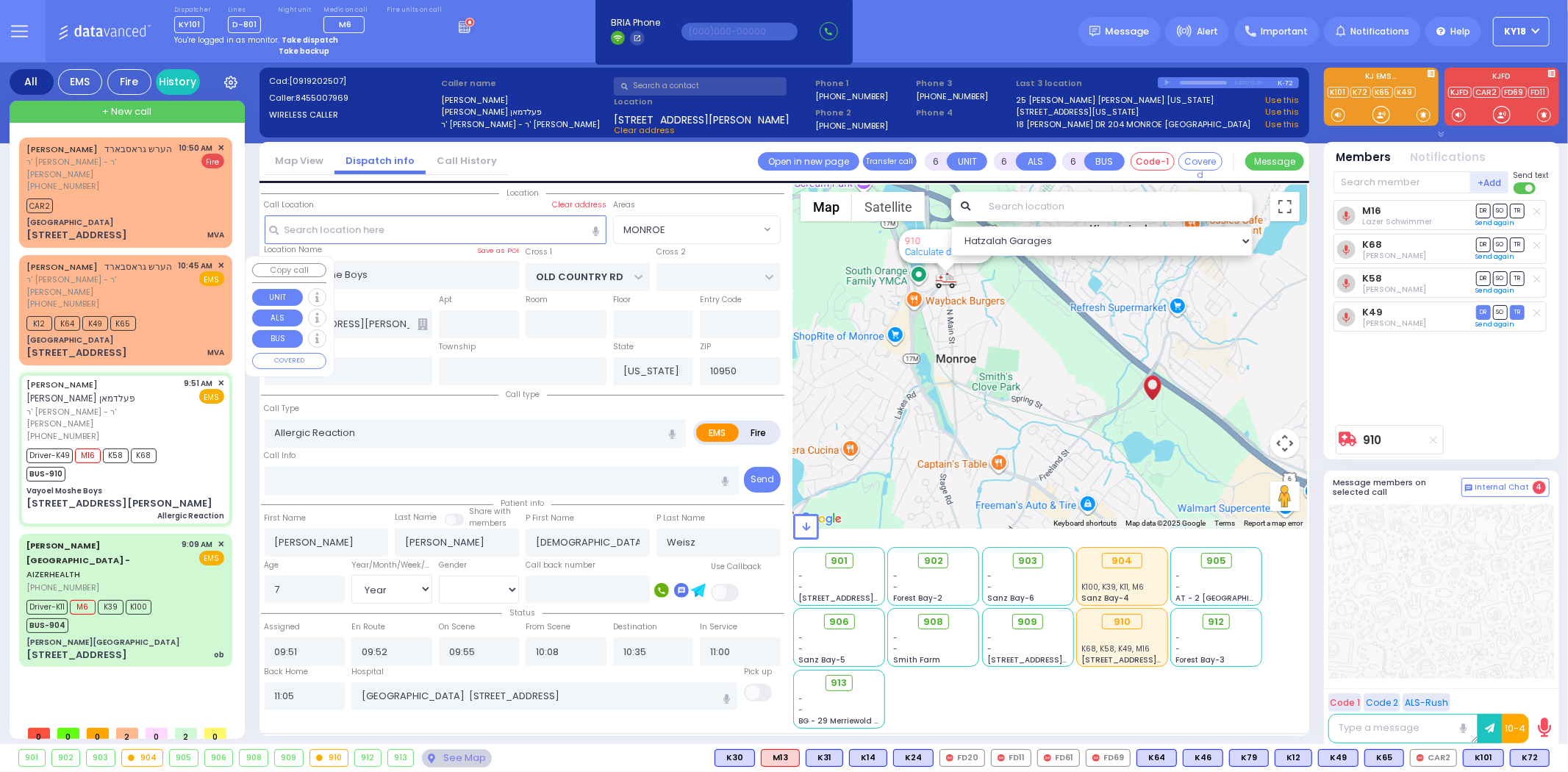
select select "Hatzalah Garages"
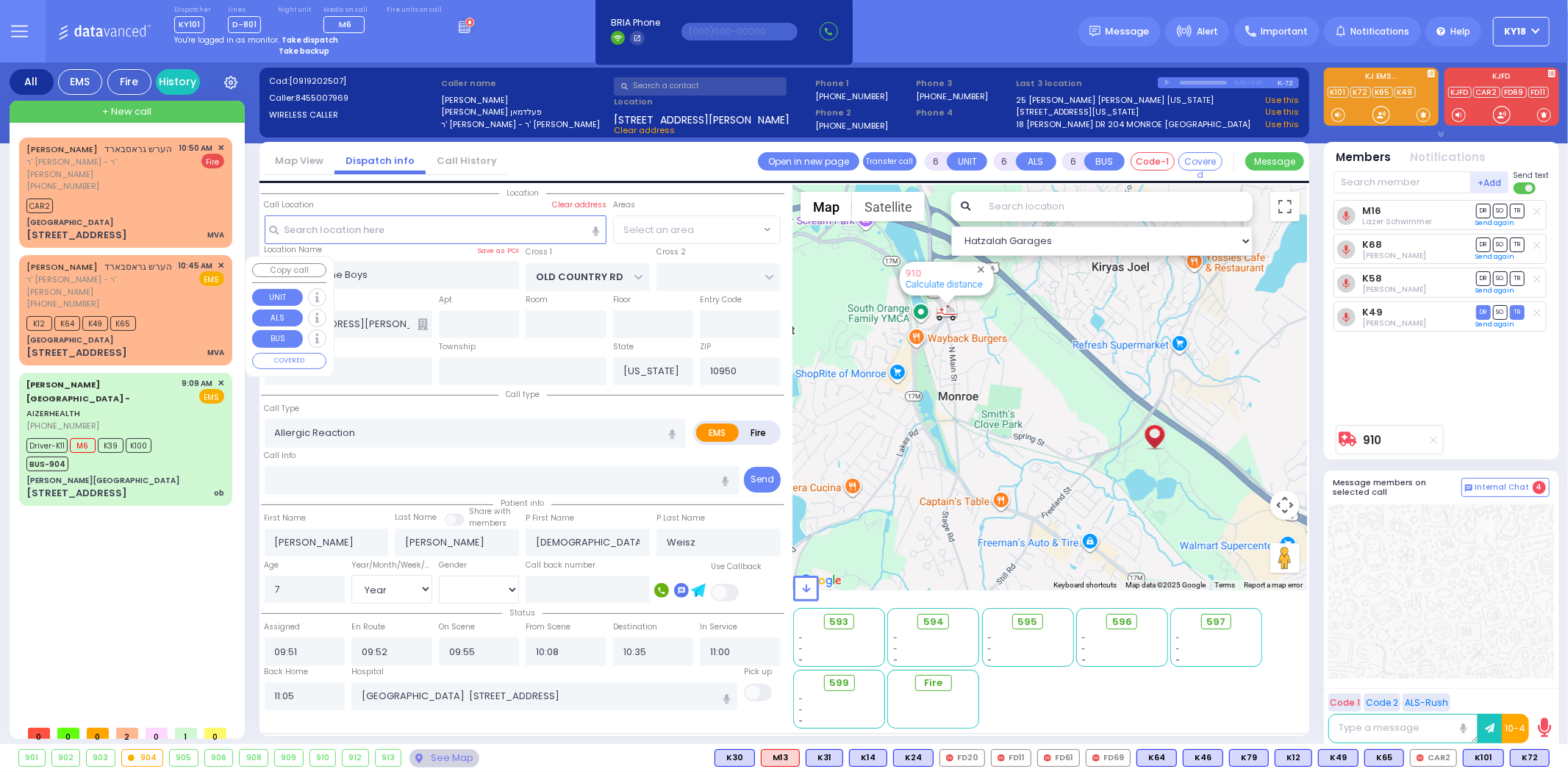
select select "MONROE"
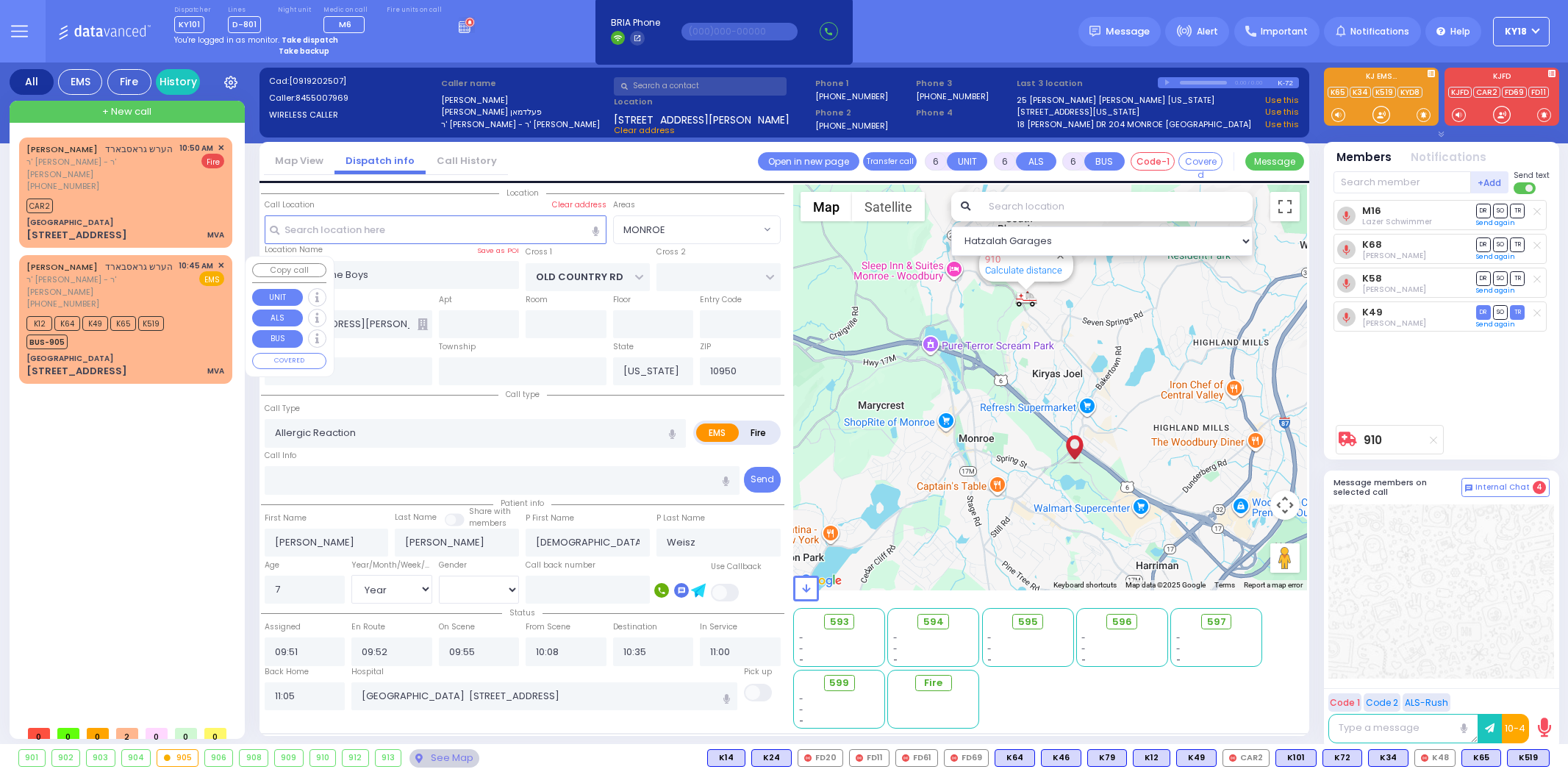
select select "MONROE"
select select "Year"
select select "[DEMOGRAPHIC_DATA]"
